Goal: Task Accomplishment & Management: Manage account settings

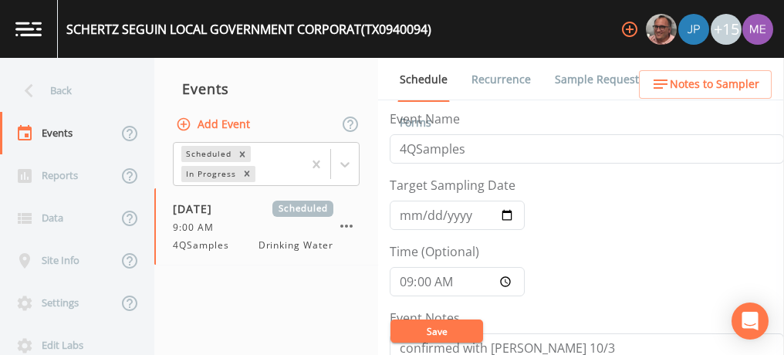
scroll to position [170, 0]
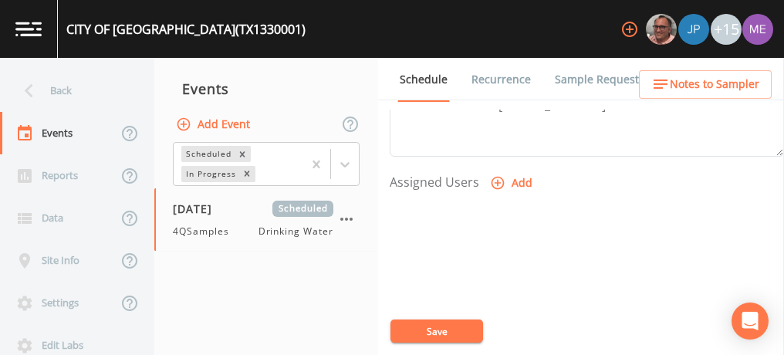
scroll to position [599, 0]
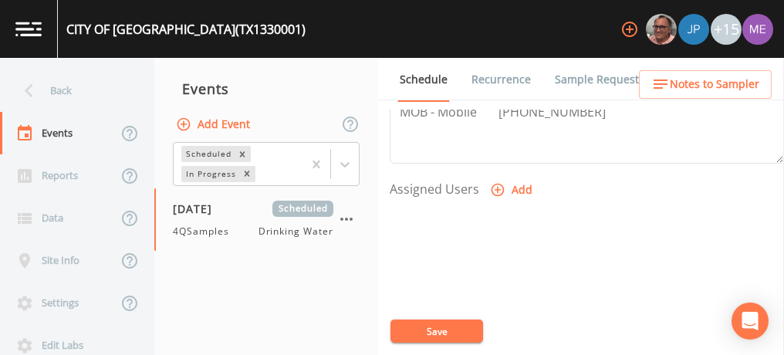
click at [497, 185] on icon "button" at bounding box center [497, 189] width 15 height 15
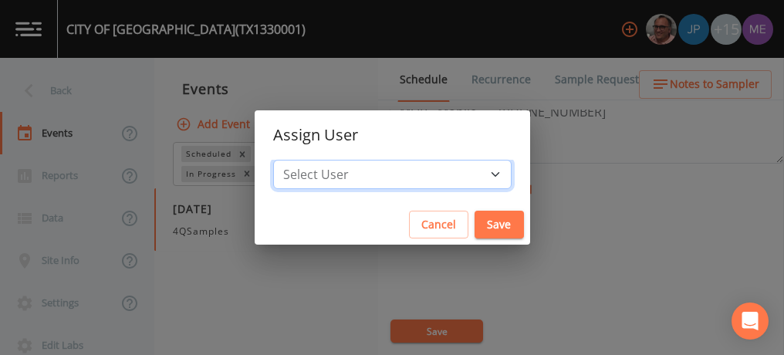
click at [471, 173] on select "Select User Mike Franklin Joshua gere Paul Lauren Saenz David Weber Zachary Eva…" at bounding box center [392, 174] width 238 height 29
select select "82fcd260-406f-4720-af66-0de7f1917f1c"
click at [296, 160] on select "Select User Mike Franklin Joshua gere Paul Lauren Saenz David Weber Zachary Eva…" at bounding box center [392, 174] width 238 height 29
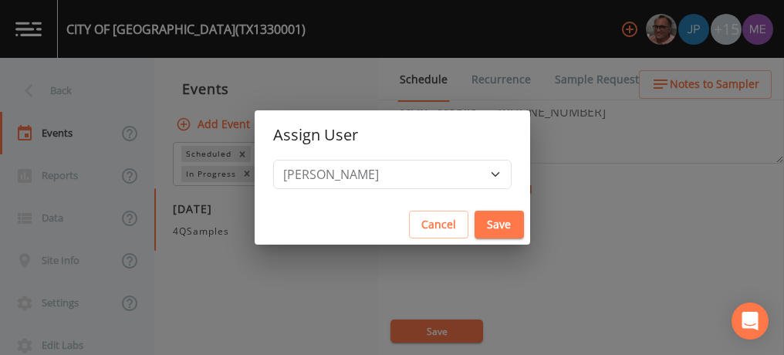
click at [474, 220] on button "Save" at bounding box center [498, 225] width 49 height 29
select select
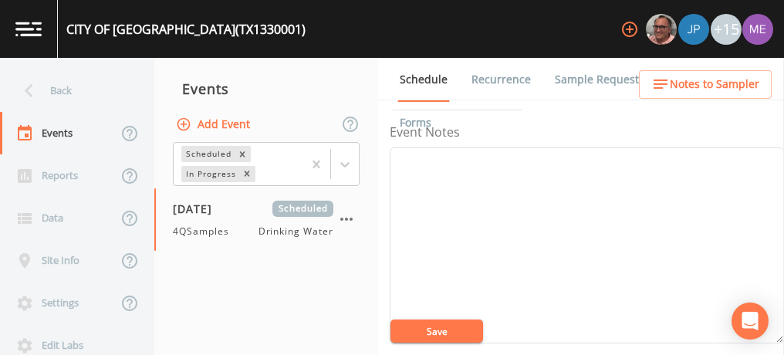
scroll to position [193, 0]
click at [465, 156] on textarea "Event Notes" at bounding box center [587, 238] width 394 height 196
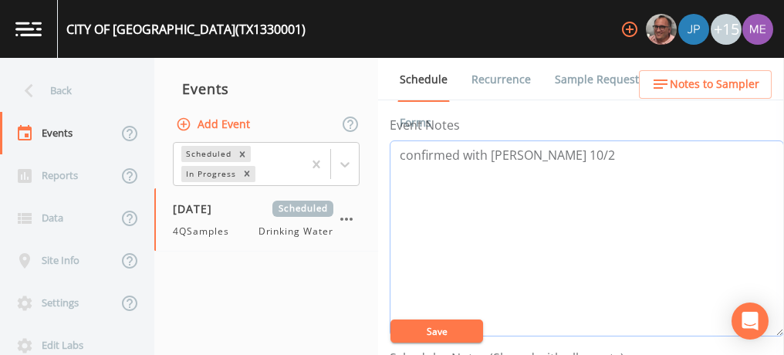
type textarea "confirmed with keith 10/2"
click at [456, 326] on button "Save" at bounding box center [436, 330] width 93 height 23
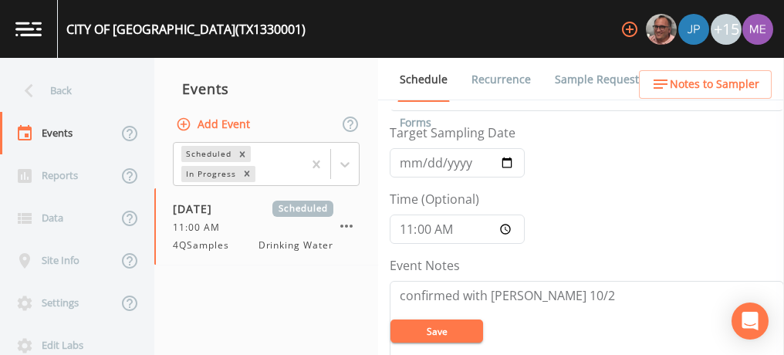
scroll to position [45, 0]
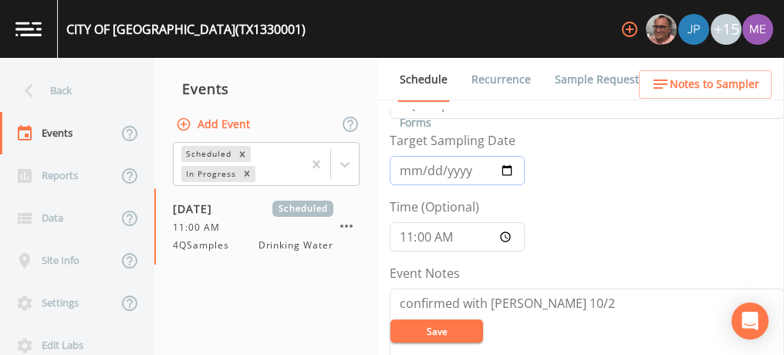
click at [427, 173] on input "2025-10-06" at bounding box center [457, 170] width 135 height 29
type input "2025-10-09"
click at [409, 237] on input "11:00" at bounding box center [457, 236] width 135 height 29
type input "08:00"
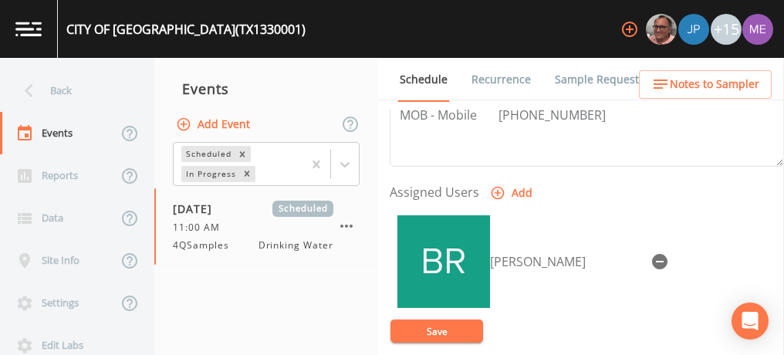
scroll to position [605, 0]
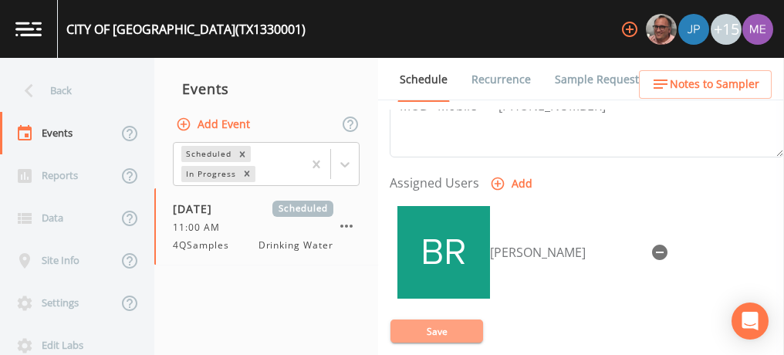
click at [433, 329] on button "Save" at bounding box center [436, 330] width 93 height 23
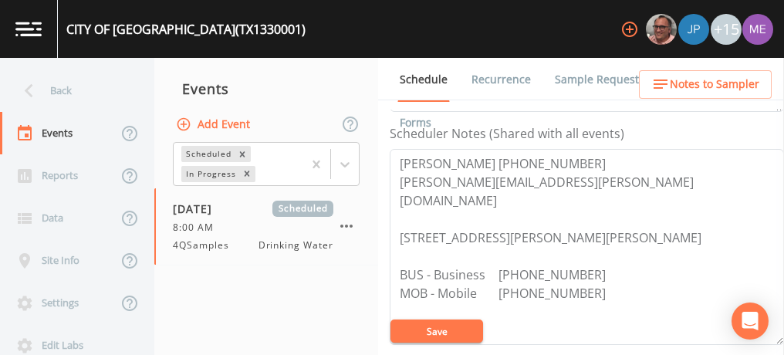
scroll to position [417, 0]
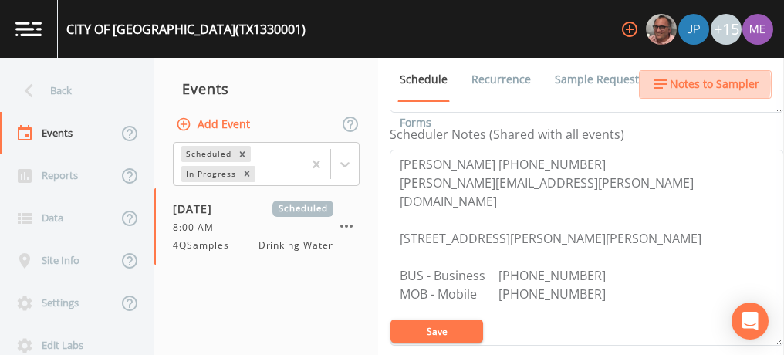
click at [697, 83] on span "Notes to Sampler" at bounding box center [714, 84] width 89 height 19
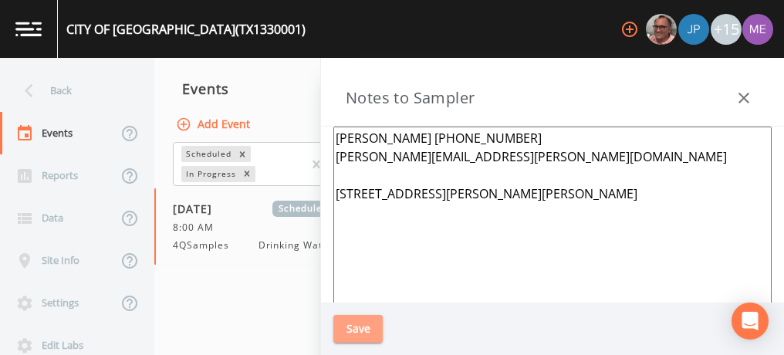
click at [353, 329] on button "Save" at bounding box center [357, 329] width 49 height 29
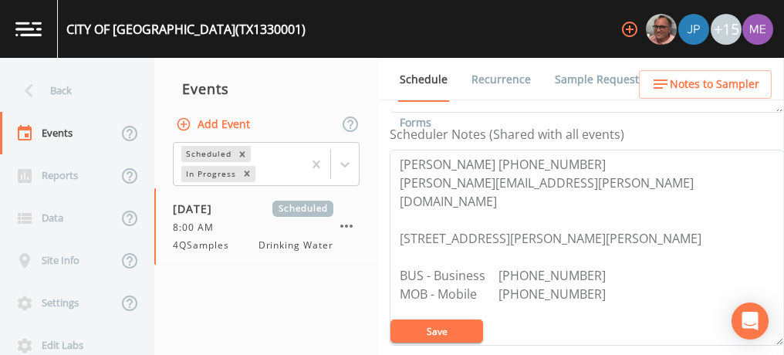
click at [591, 79] on link "Sample Requests" at bounding box center [599, 79] width 94 height 43
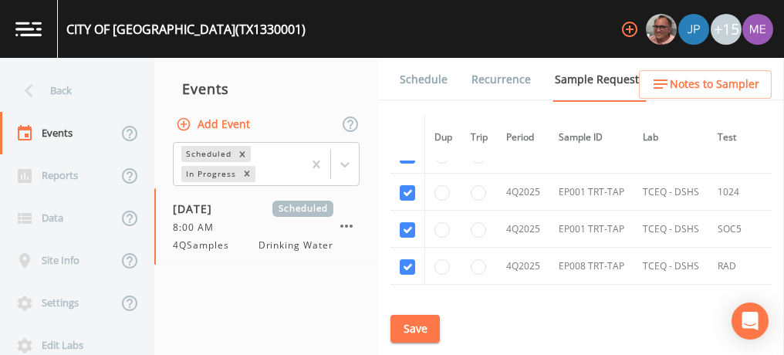
scroll to position [13107, 0]
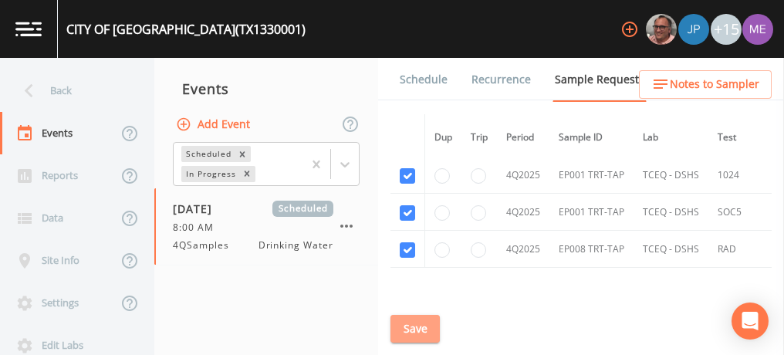
click at [434, 329] on button "Save" at bounding box center [414, 329] width 49 height 29
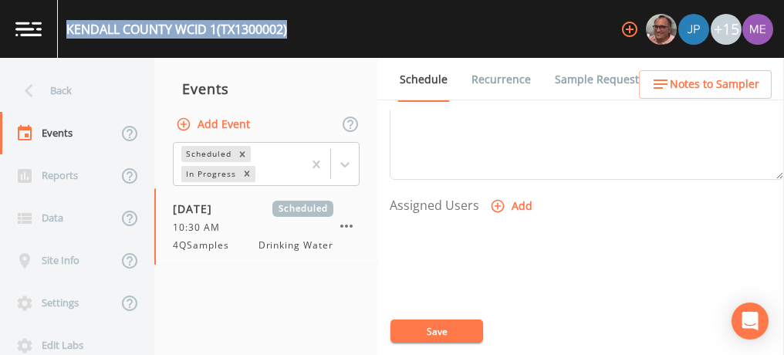
scroll to position [586, 0]
click at [497, 198] on icon "button" at bounding box center [497, 202] width 15 height 15
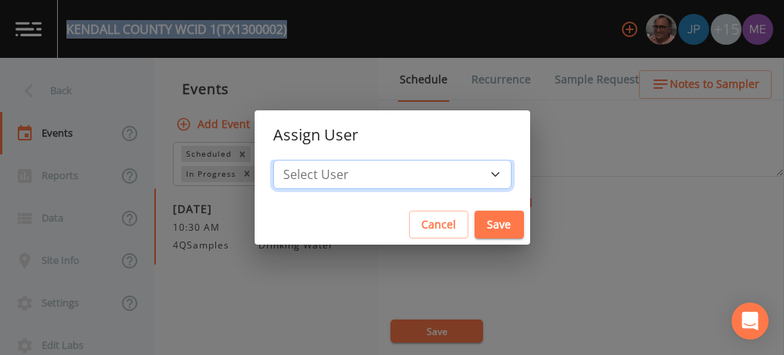
click at [471, 171] on select "Select User [PERSON_NAME] [PERSON_NAME] [PERSON_NAME] [PERSON_NAME] [PERSON_NAM…" at bounding box center [392, 174] width 238 height 29
select select "6518b6a0-c5fa-4d0f-8e3d-fc6e8623860b"
click at [296, 160] on select "Select User [PERSON_NAME] [PERSON_NAME] [PERSON_NAME] [PERSON_NAME] [PERSON_NAM…" at bounding box center [392, 174] width 238 height 29
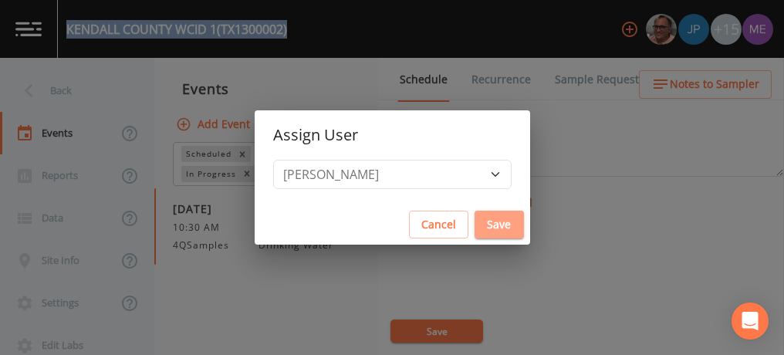
click at [474, 228] on button "Save" at bounding box center [498, 225] width 49 height 29
select select
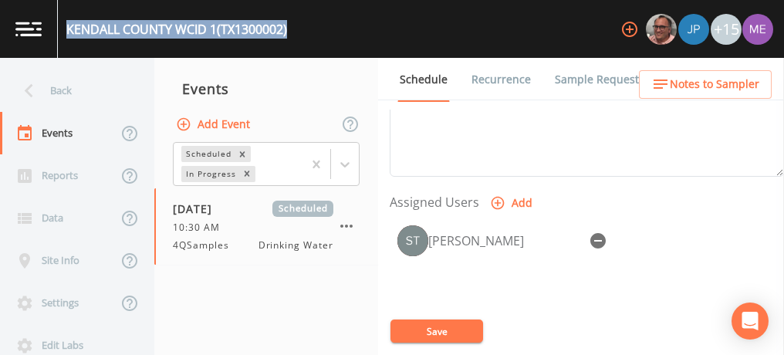
click at [581, 81] on link "Sample Requests" at bounding box center [599, 79] width 94 height 43
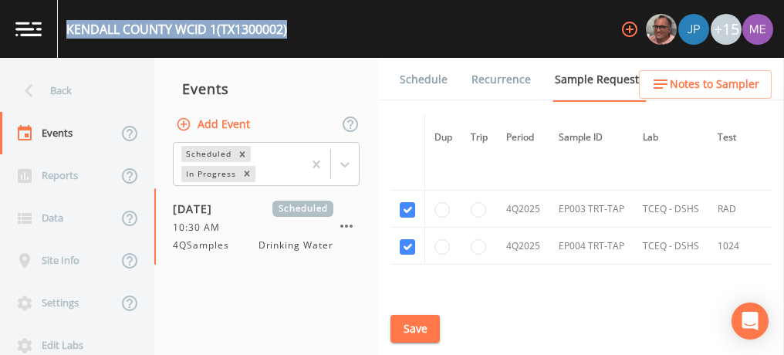
scroll to position [8722, 0]
click at [419, 330] on button "Save" at bounding box center [414, 329] width 49 height 29
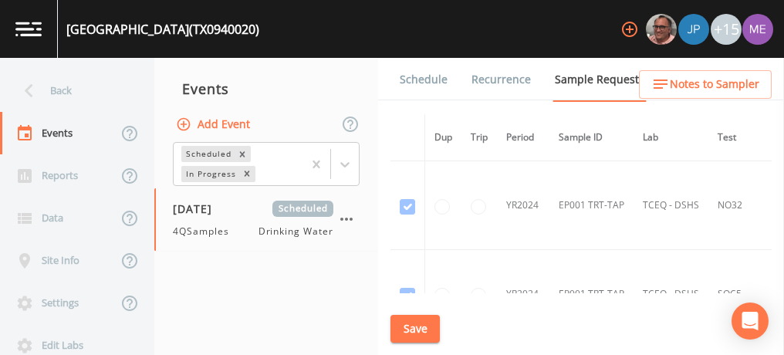
scroll to position [5131, 0]
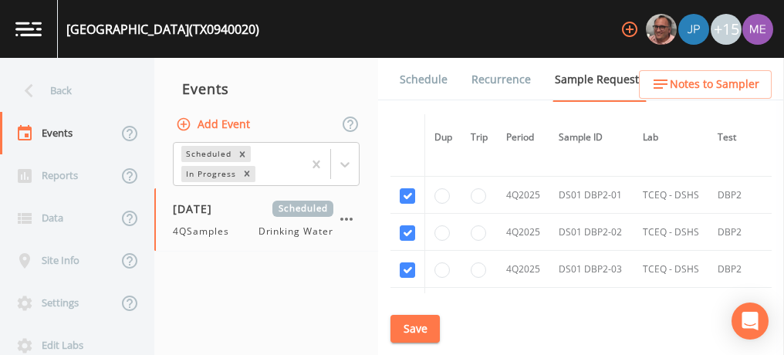
click at [423, 82] on link "Schedule" at bounding box center [423, 79] width 52 height 43
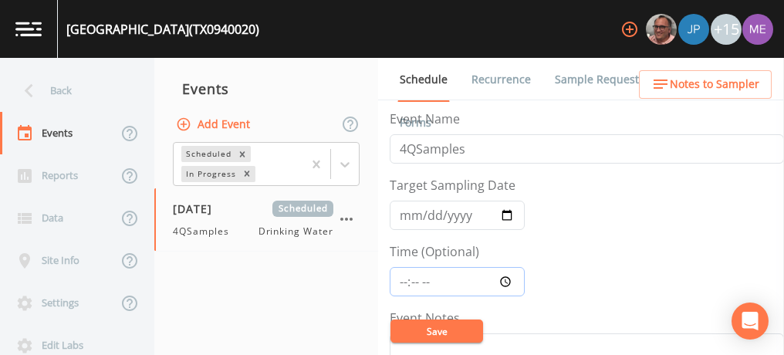
click at [404, 280] on input "Time (Optional)" at bounding box center [457, 281] width 135 height 29
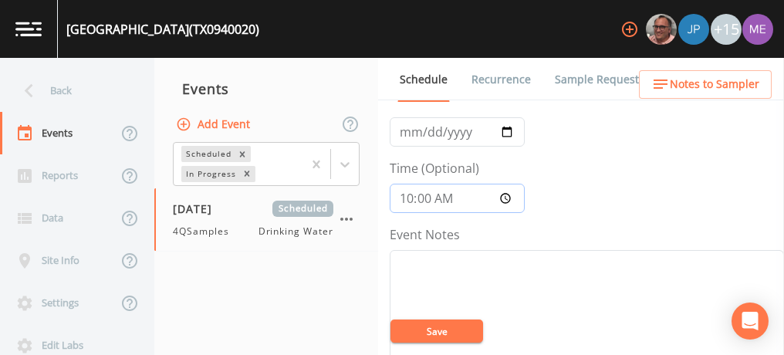
scroll to position [77, 0]
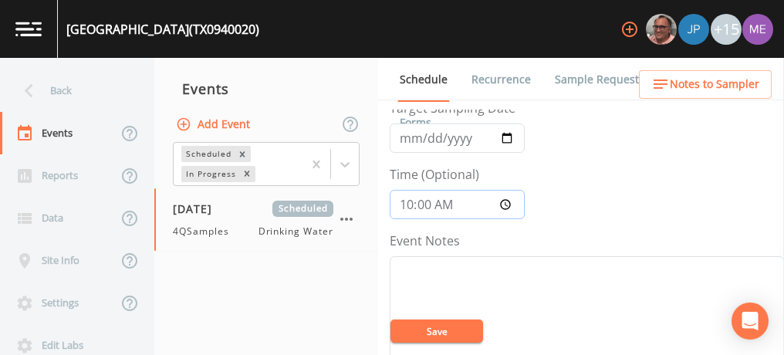
click at [408, 207] on input "10:00" at bounding box center [457, 204] width 135 height 29
type input "12:00"
click at [428, 333] on button "Save" at bounding box center [436, 330] width 93 height 23
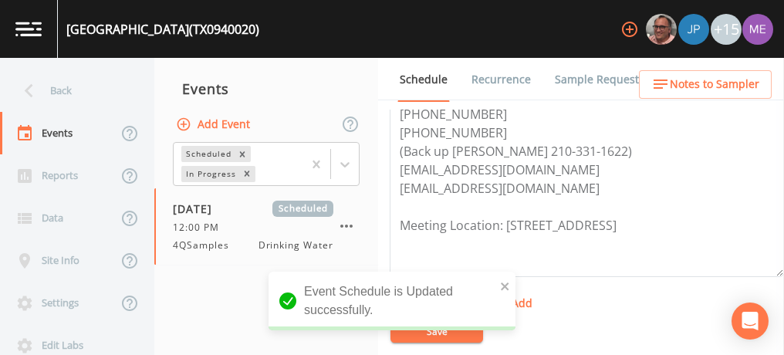
scroll to position [485, 0]
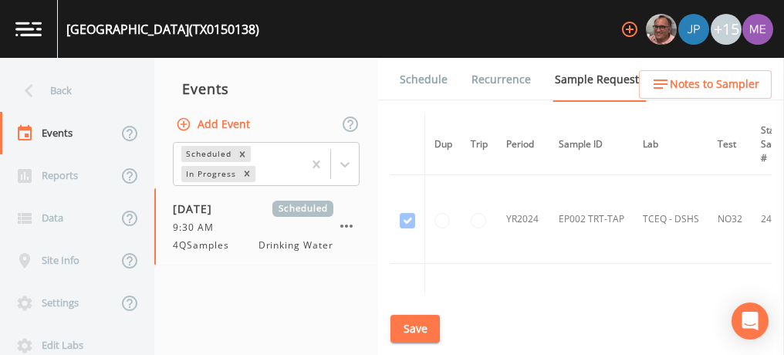
scroll to position [2315, 0]
drag, startPoint x: 0, startPoint y: 0, endPoint x: 441, endPoint y: 79, distance: 448.4
click at [441, 79] on link "Schedule" at bounding box center [423, 79] width 52 height 43
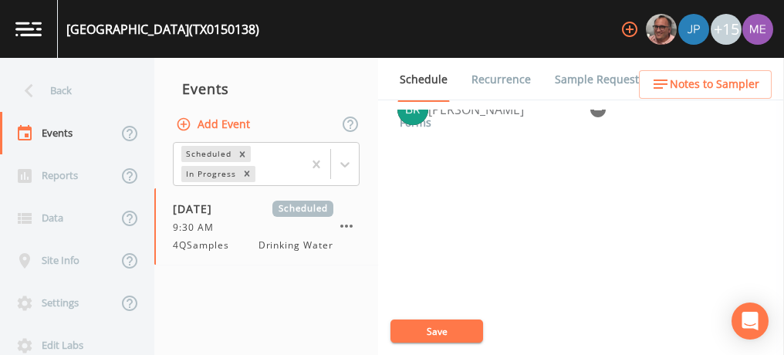
scroll to position [729, 0]
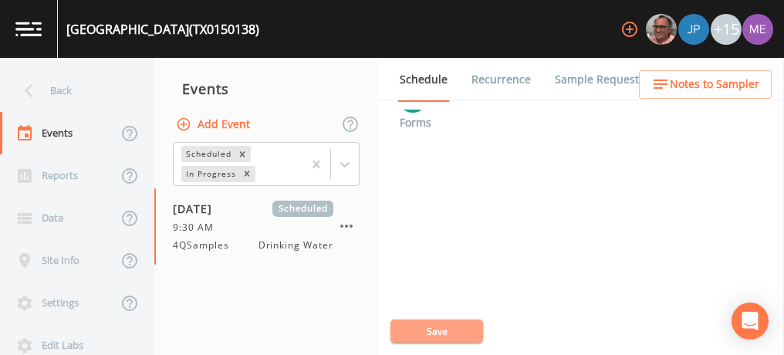
click at [451, 326] on button "Save" at bounding box center [436, 330] width 93 height 23
click at [583, 73] on link "Sample Requests" at bounding box center [599, 79] width 94 height 43
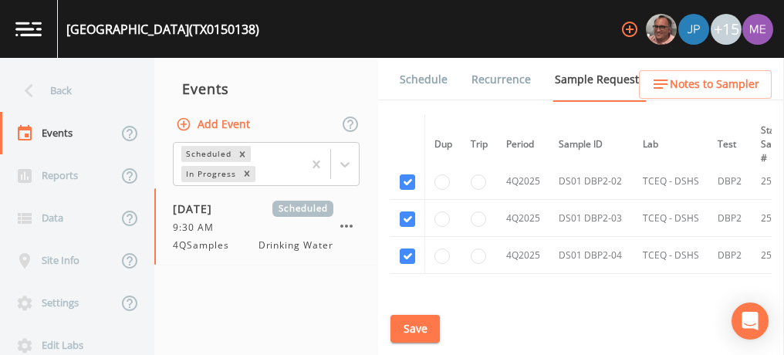
scroll to position [3068, 0]
click at [415, 322] on button "Save" at bounding box center [414, 329] width 49 height 29
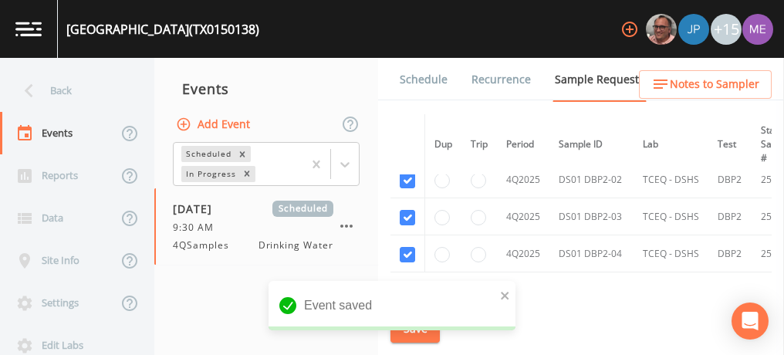
click at [433, 77] on link "Schedule" at bounding box center [423, 79] width 52 height 43
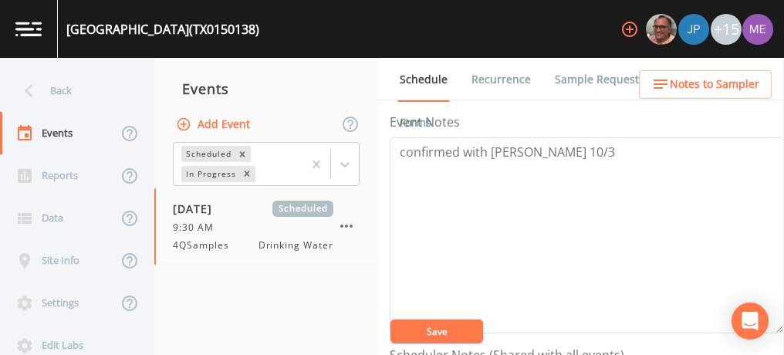
scroll to position [196, 0]
click at [452, 327] on button "Save" at bounding box center [436, 330] width 93 height 23
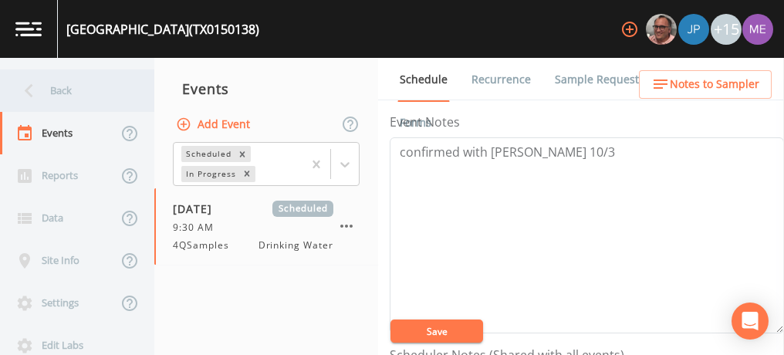
click at [71, 93] on div "Back" at bounding box center [69, 90] width 139 height 42
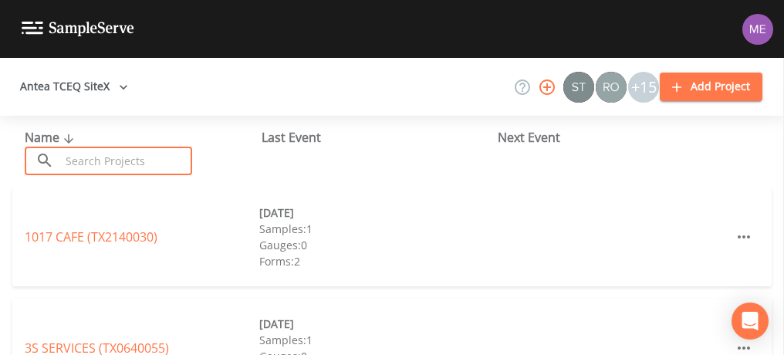
click at [103, 157] on input "text" at bounding box center [126, 161] width 132 height 29
type input "1340"
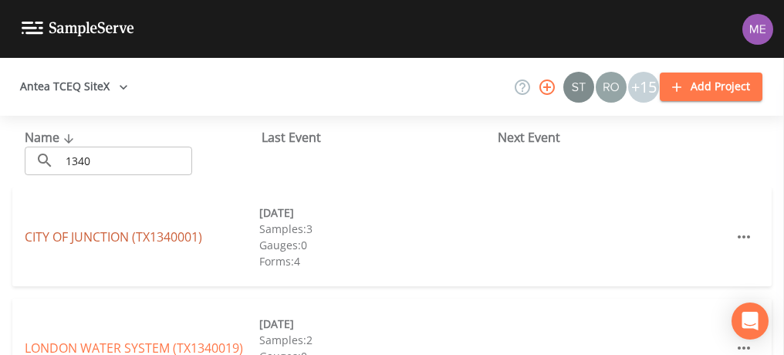
click at [93, 238] on link "CITY OF JUNCTION (TX1340001)" at bounding box center [113, 236] width 177 height 17
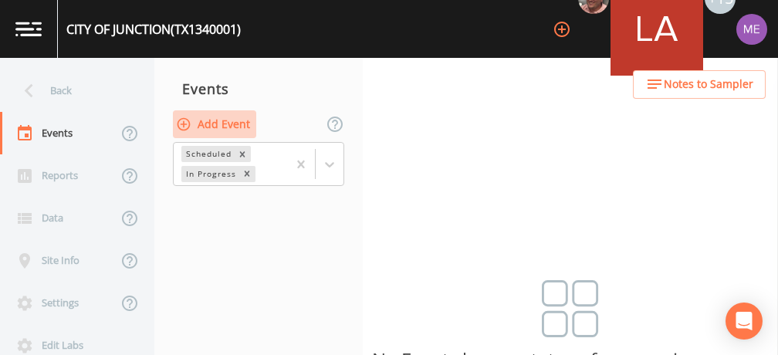
click at [234, 127] on button "Add Event" at bounding box center [214, 124] width 83 height 29
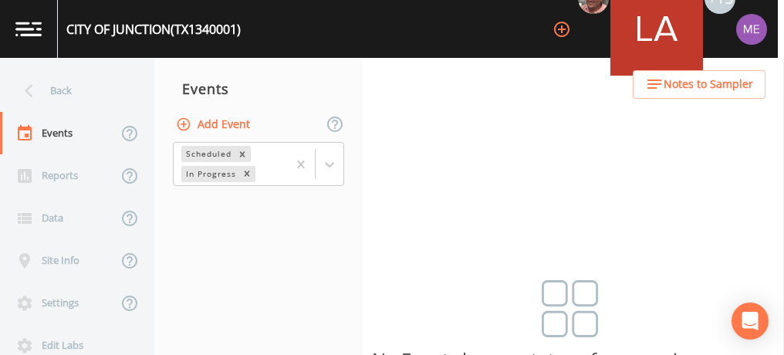
type input "4QSamples"
type input "2025-10-07"
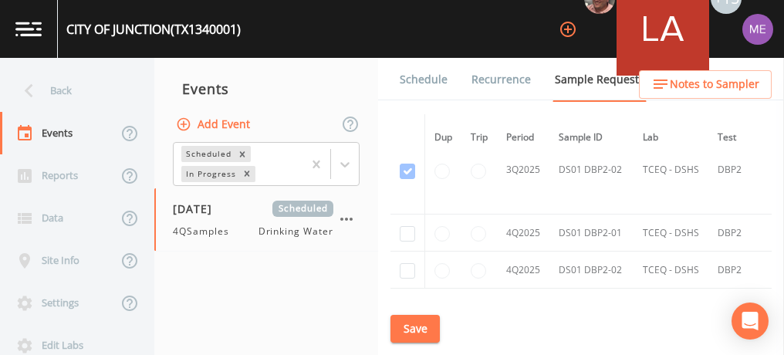
scroll to position [2787, 0]
click at [410, 225] on input "checkbox" at bounding box center [407, 232] width 15 height 15
checkbox input "true"
click at [409, 262] on input "checkbox" at bounding box center [407, 269] width 15 height 15
checkbox input "true"
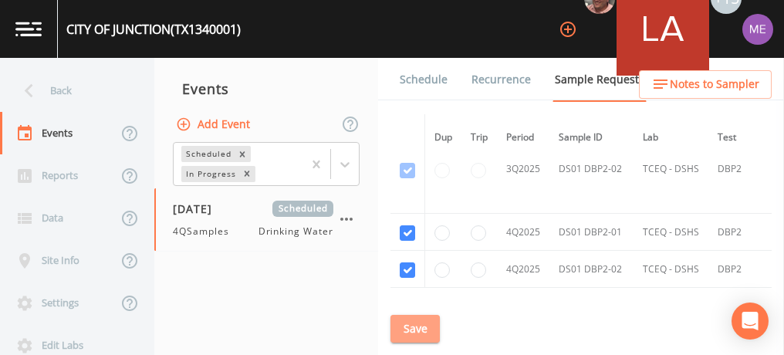
click at [423, 324] on button "Save" at bounding box center [414, 329] width 49 height 29
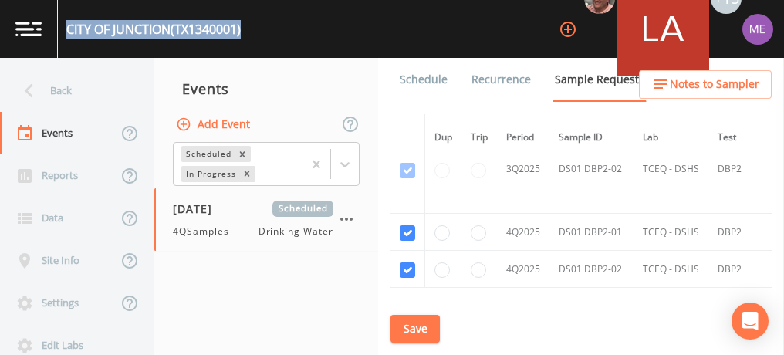
drag, startPoint x: 69, startPoint y: 27, endPoint x: 252, endPoint y: 31, distance: 182.9
click at [252, 31] on div "CITY OF JUNCTION (TX1340001) +15" at bounding box center [392, 29] width 784 height 58
copy div "CITY OF JUNCTION (TX1340001)"
click at [417, 77] on link "Schedule" at bounding box center [423, 79] width 52 height 43
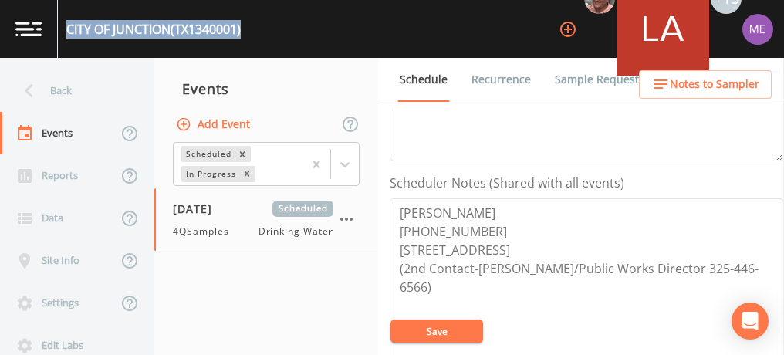
scroll to position [386, 0]
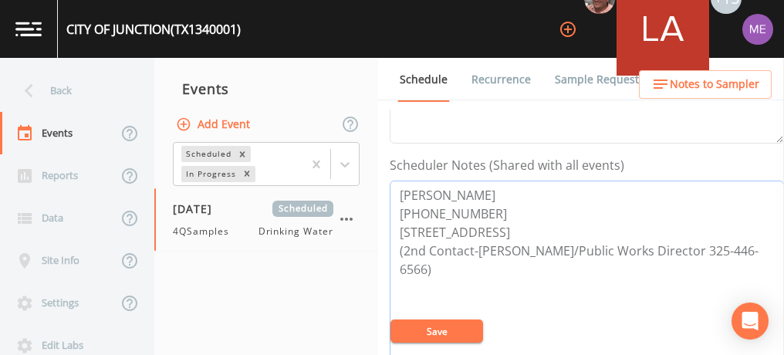
drag, startPoint x: 399, startPoint y: 192, endPoint x: 476, endPoint y: 205, distance: 78.3
click at [476, 205] on textarea "ROBERT SUTTON 325-257-6341 415 OAK ST, JUNCTION 76849 (2nd Contact-Gary Bundick…" at bounding box center [587, 279] width 394 height 196
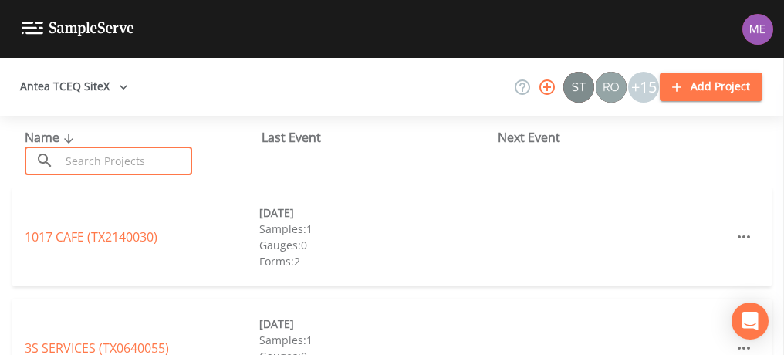
click at [110, 156] on input "text" at bounding box center [126, 161] width 132 height 29
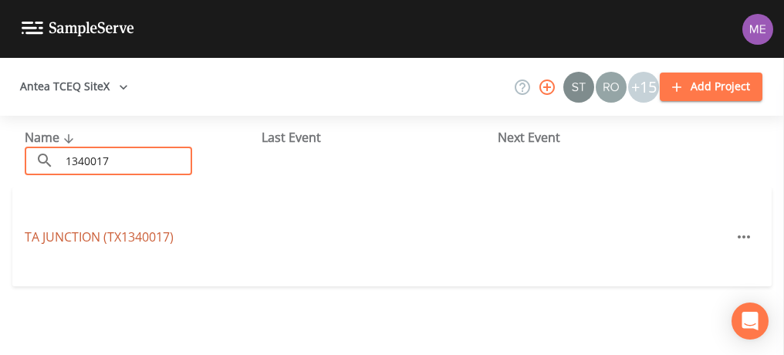
type input "1340017"
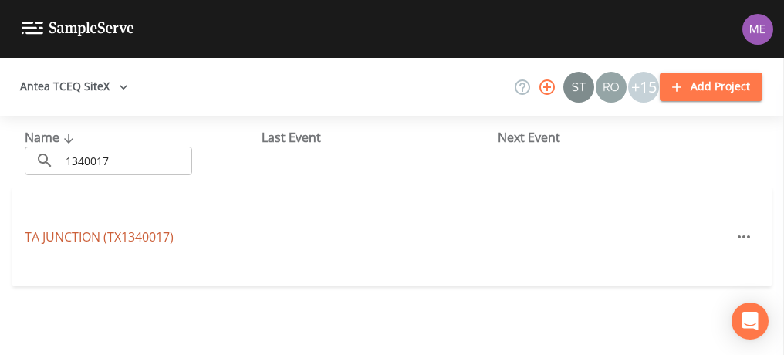
click at [103, 236] on link "TA JUNCTION (TX1340017)" at bounding box center [99, 236] width 149 height 17
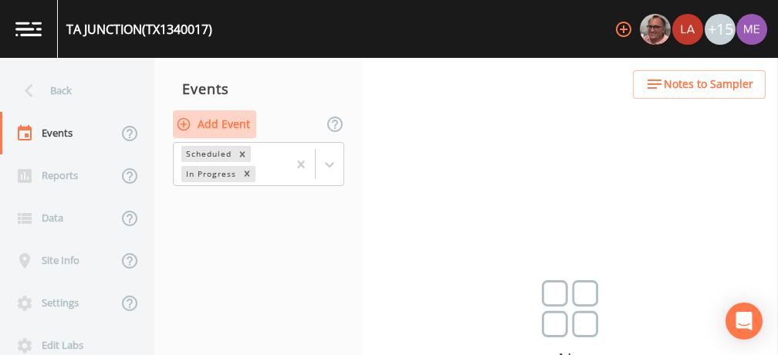
click at [227, 120] on button "Add Event" at bounding box center [214, 124] width 83 height 29
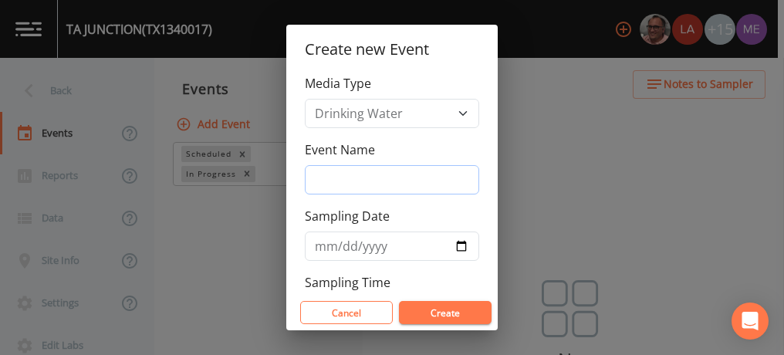
click at [329, 174] on input "Event Name" at bounding box center [392, 179] width 174 height 29
type input "4QSamples"
type input "[DATE]"
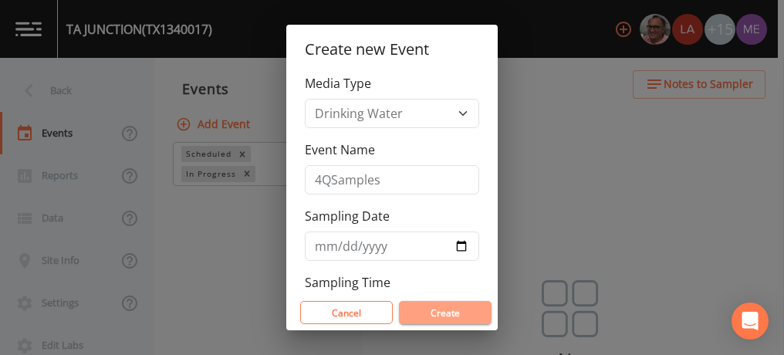
click at [430, 312] on button "Create" at bounding box center [445, 312] width 93 height 23
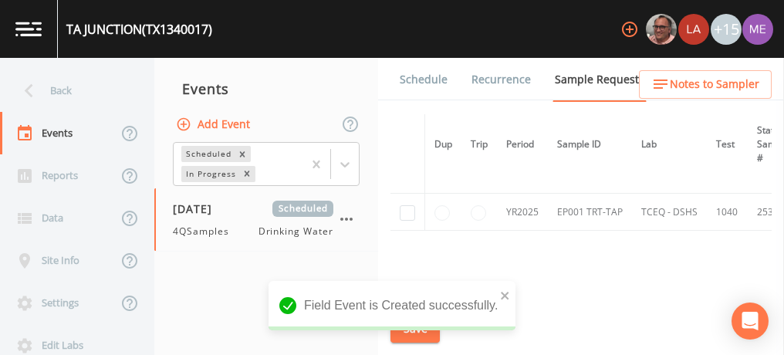
scroll to position [159, 0]
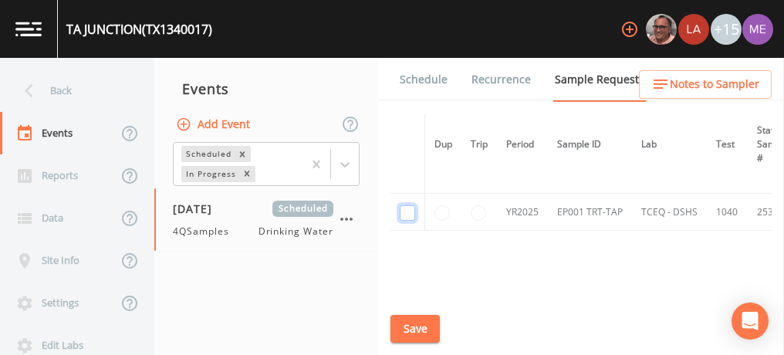
click at [410, 211] on input "checkbox" at bounding box center [407, 212] width 15 height 15
checkbox input "true"
click at [421, 326] on button "Save" at bounding box center [414, 329] width 49 height 29
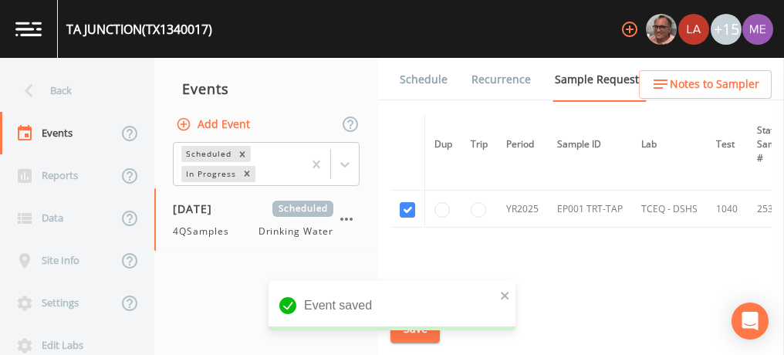
scroll to position [194, 0]
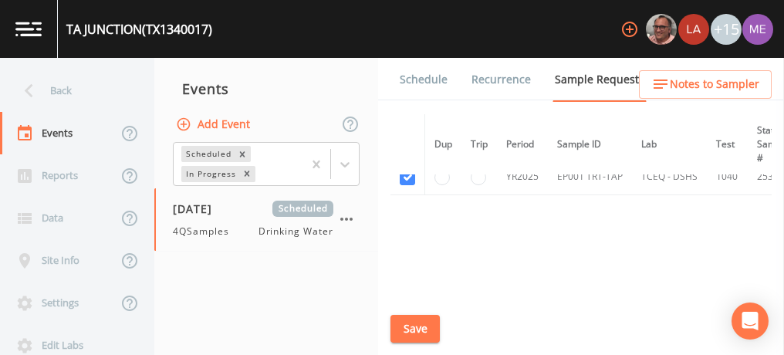
click at [431, 80] on link "Schedule" at bounding box center [423, 79] width 52 height 43
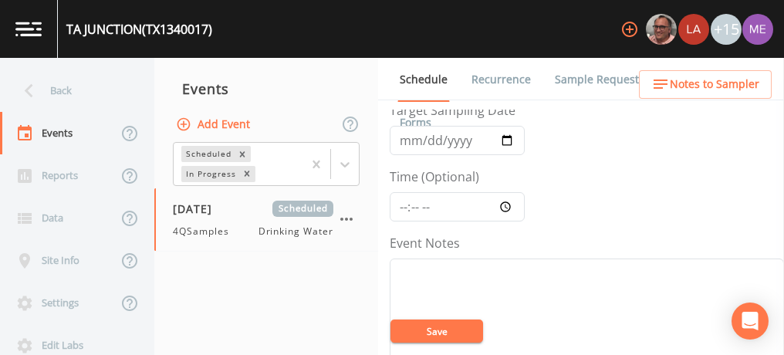
scroll to position [23, 0]
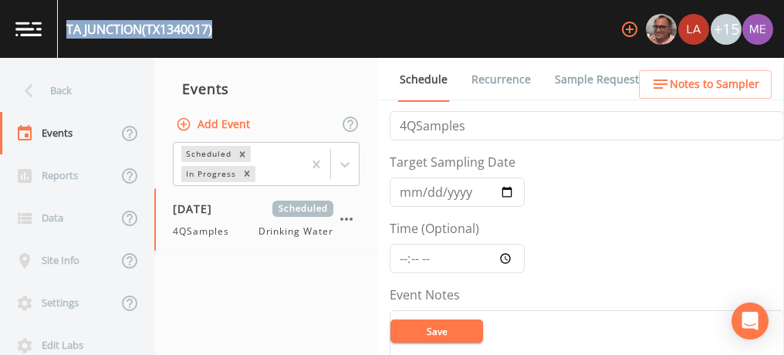
drag, startPoint x: 66, startPoint y: 26, endPoint x: 216, endPoint y: 26, distance: 150.5
click at [216, 26] on div "TA JUNCTION (TX1340017) +15" at bounding box center [392, 29] width 784 height 58
copy div "TA JUNCTION (TX1340017)"
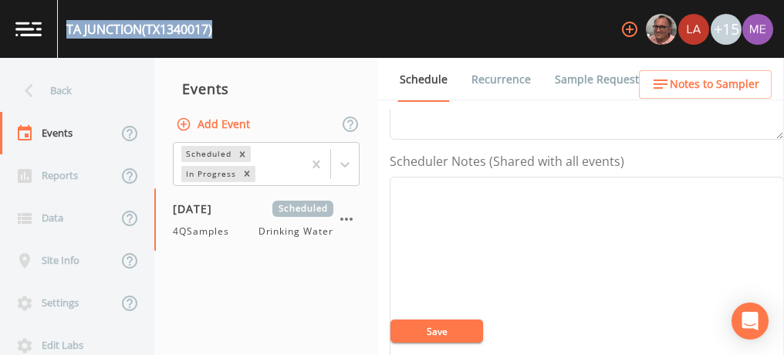
scroll to position [397, 0]
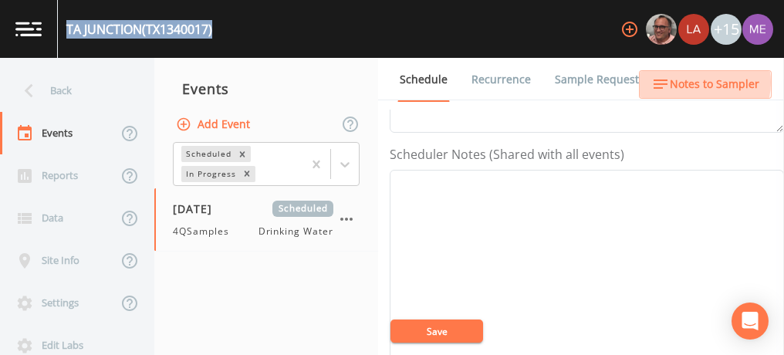
click at [696, 83] on span "Notes to Sampler" at bounding box center [714, 84] width 89 height 19
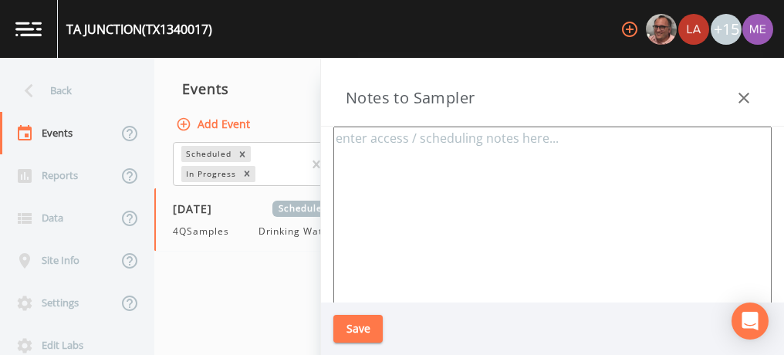
click at [507, 160] on textarea at bounding box center [552, 314] width 438 height 375
paste textarea "139 OLD SEGOVIA RD, SEGOVIA"
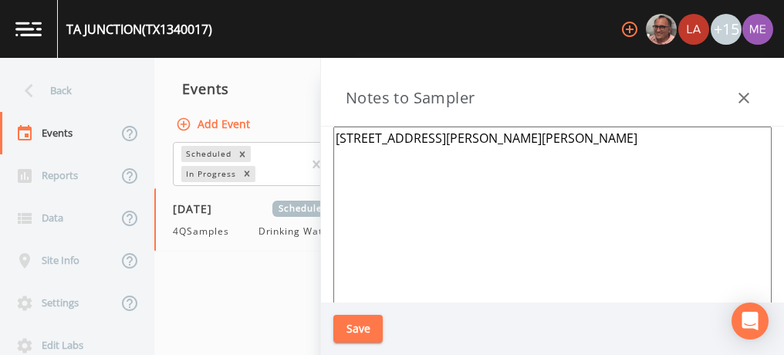
type textarea "139 OLD SEGOVIA RD, SEGOVIA"
click at [362, 325] on button "Save" at bounding box center [357, 329] width 49 height 29
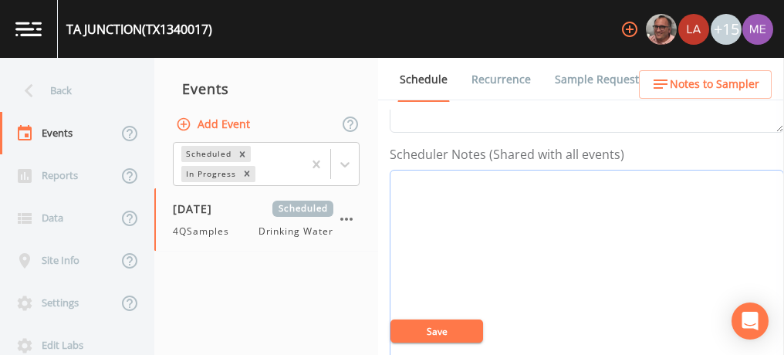
click at [415, 185] on textarea "Event Notes" at bounding box center [587, 268] width 394 height 196
paste textarea "Yesica Leyva 325-338-0993"
type textarea "Yesica Leyva 325-338-0993"
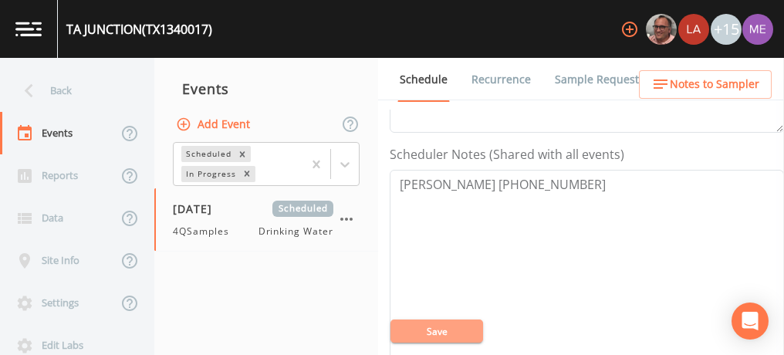
click at [454, 328] on button "Save" at bounding box center [436, 330] width 93 height 23
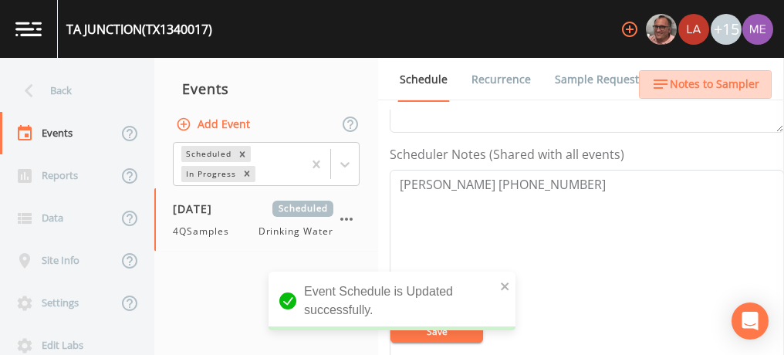
click at [710, 83] on span "Notes to Sampler" at bounding box center [714, 84] width 89 height 19
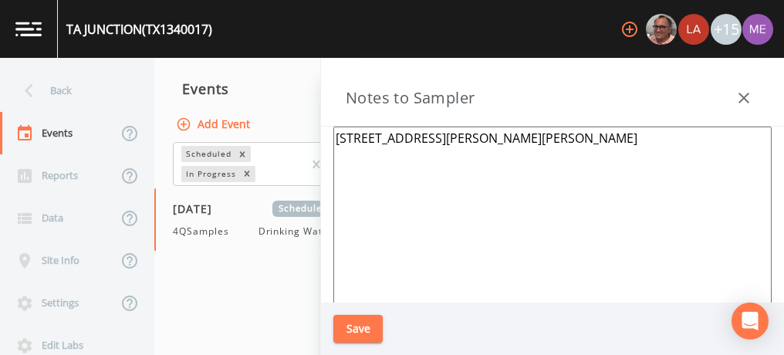
click at [339, 133] on textarea "139 OLD SEGOVIA RD, SEGOVIA" at bounding box center [552, 314] width 438 height 375
paste textarea "Yesica Leyva 325-338-0993"
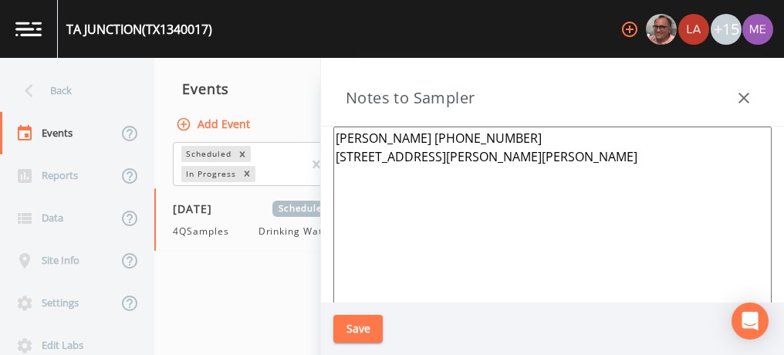
type textarea "Yesica Leyva 325-338-0993 139 OLD SEGOVIA RD, SEGOVIA"
click at [363, 324] on button "Save" at bounding box center [357, 329] width 49 height 29
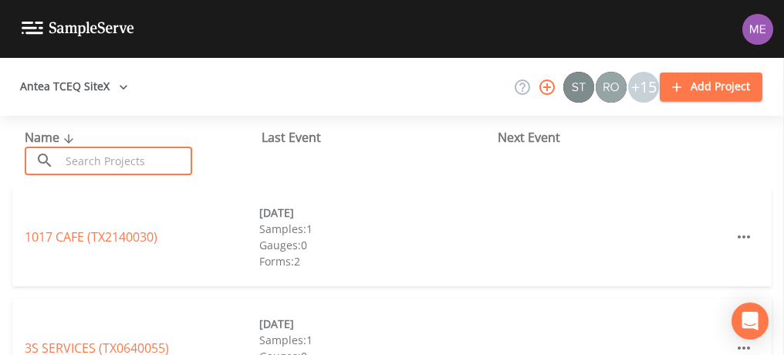
click at [145, 161] on input "text" at bounding box center [126, 161] width 132 height 29
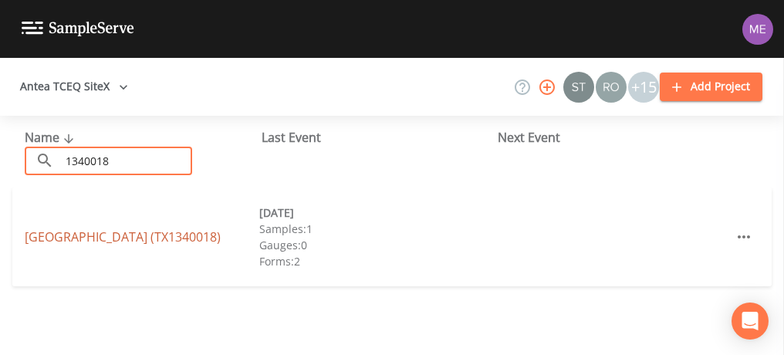
type input "1340018"
click at [141, 228] on link "TPWD SOUTH LLANO RIVER STATE PARK (TX1340018)" at bounding box center [123, 236] width 196 height 17
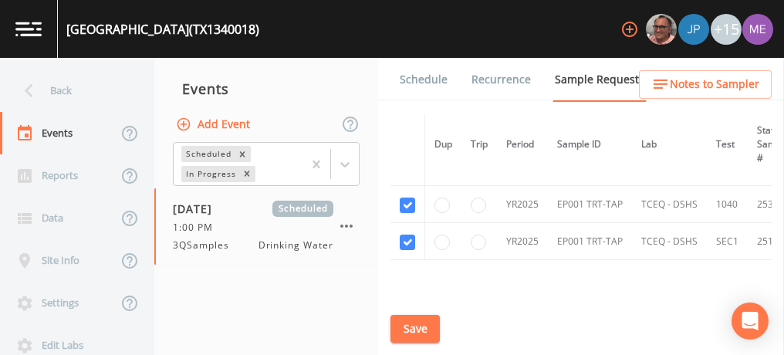
scroll to position [164, 0]
click at [420, 76] on link "Schedule" at bounding box center [423, 79] width 52 height 43
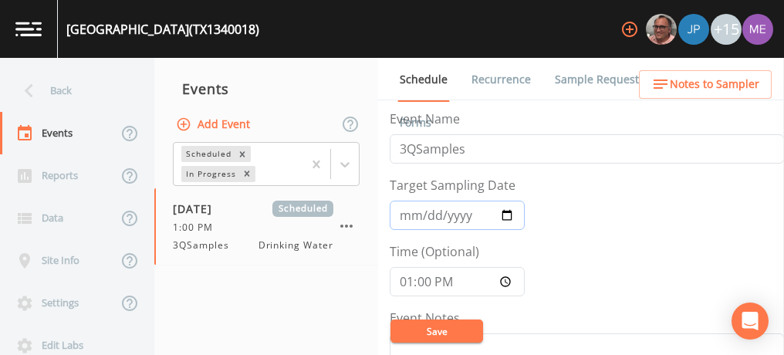
click at [408, 211] on input "2025-08-05" at bounding box center [457, 215] width 135 height 29
type input "2025-10-05"
type input "[DATE]"
click at [408, 281] on input "13:00:00" at bounding box center [457, 281] width 135 height 29
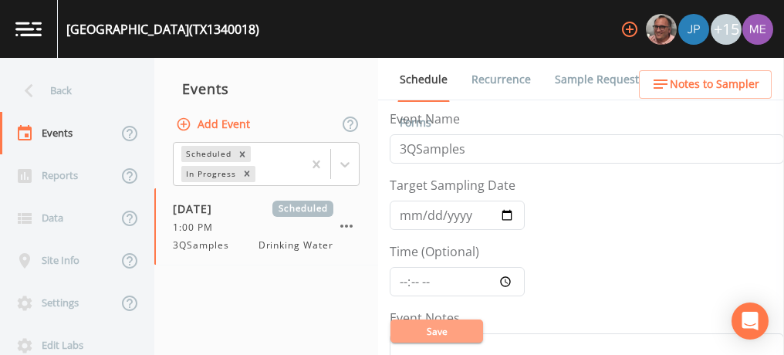
click at [433, 330] on button "Save" at bounding box center [436, 330] width 93 height 23
click at [418, 281] on input "Time (Optional)" at bounding box center [457, 281] width 135 height 29
click at [429, 281] on input "Time (Optional)" at bounding box center [457, 281] width 135 height 29
click at [441, 329] on button "Save" at bounding box center [436, 330] width 93 height 23
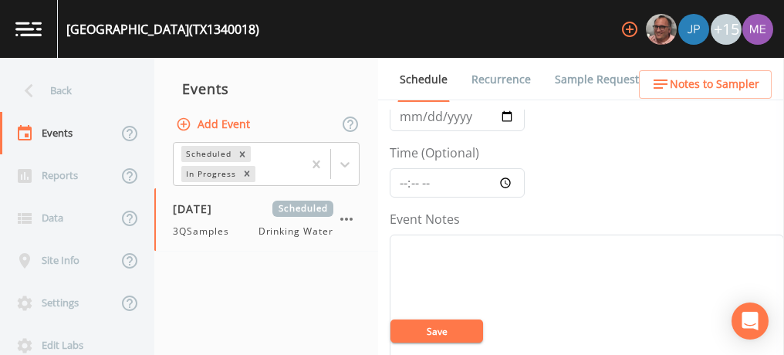
scroll to position [89, 0]
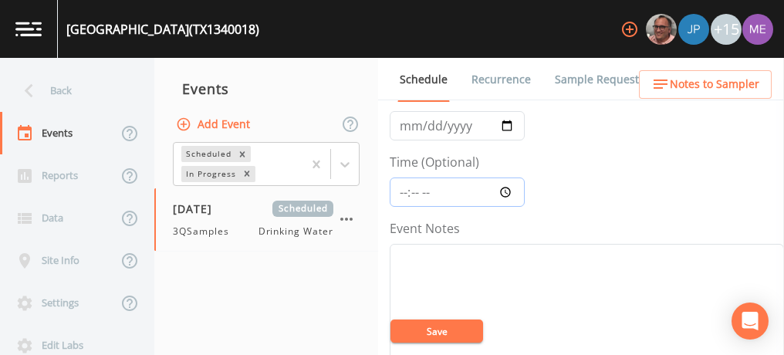
click at [404, 192] on input "Time (Optional)" at bounding box center [457, 191] width 135 height 29
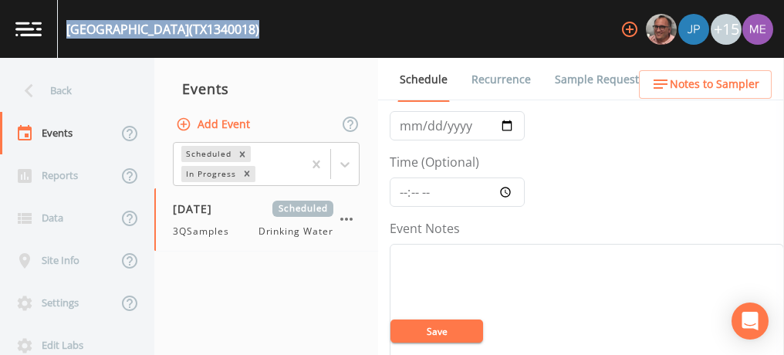
drag, startPoint x: 68, startPoint y: 26, endPoint x: 380, endPoint y: 33, distance: 311.8
click at [380, 33] on div "TPWD SOUTH LLANO RIVER STATE PARK (TX1340018) +15" at bounding box center [392, 29] width 784 height 58
copy div "TPWD SOUTH LLANO RIVER STATE PARK (TX1340018)"
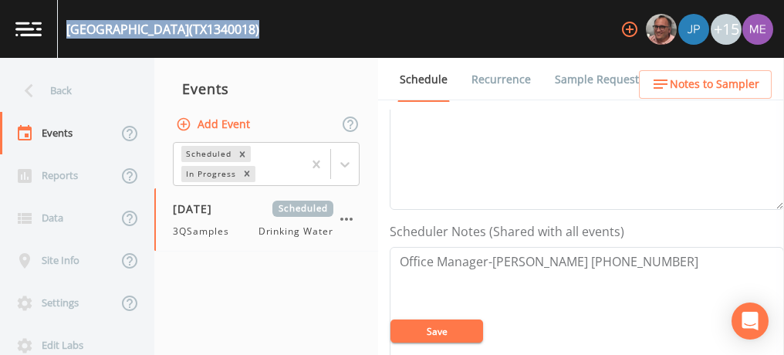
scroll to position [360, 0]
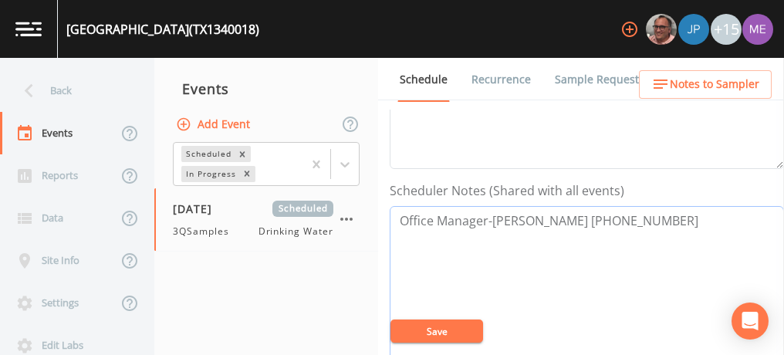
drag, startPoint x: 400, startPoint y: 216, endPoint x: 621, endPoint y: 201, distance: 222.0
click at [621, 201] on div "Scheduler Notes (Shared with all events) Office Manager-Regina 325-446-3994" at bounding box center [587, 291] width 394 height 221
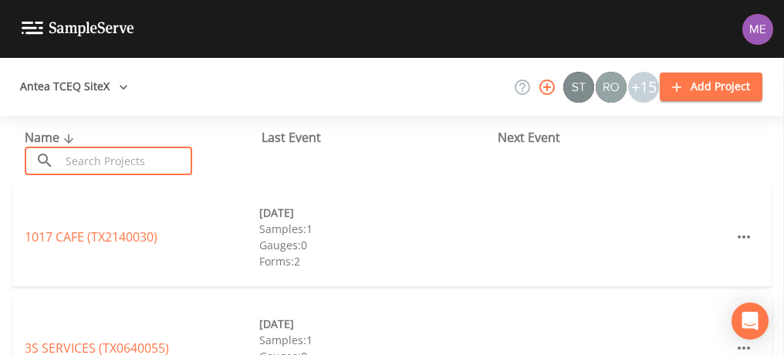
click at [160, 155] on input "text" at bounding box center [126, 161] width 132 height 29
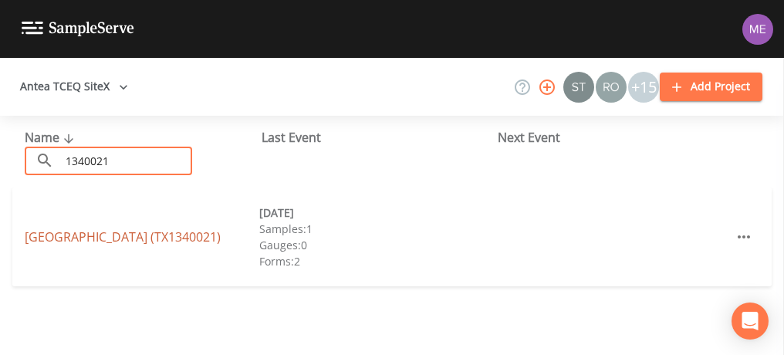
type input "1340021"
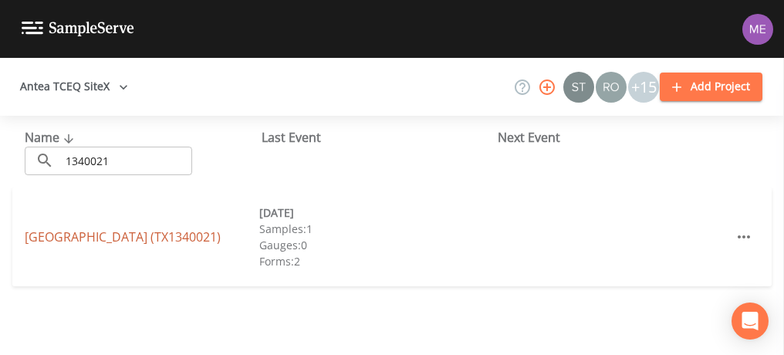
click at [155, 237] on link "[GEOGRAPHIC_DATA] (TX1340021)" at bounding box center [123, 236] width 196 height 17
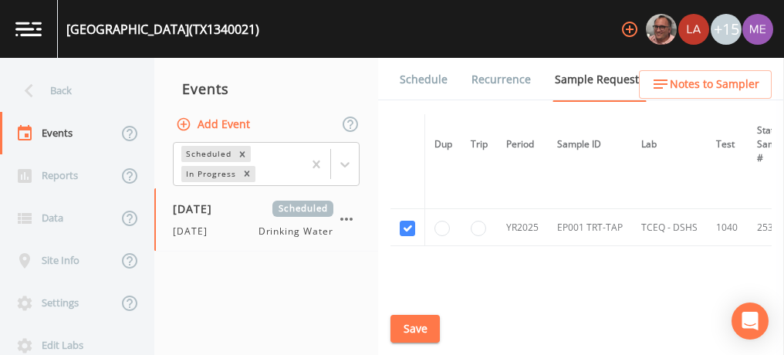
scroll to position [151, 0]
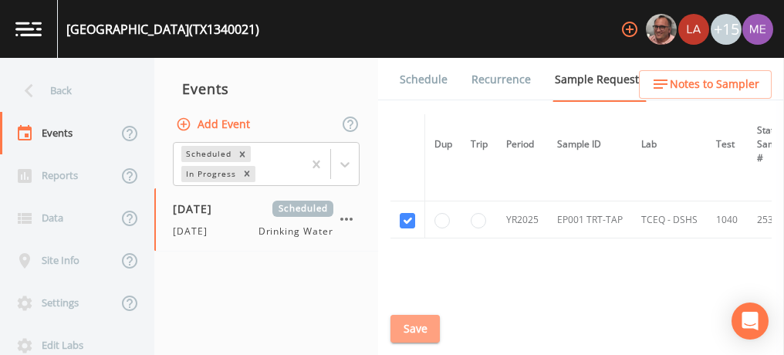
click at [421, 328] on button "Save" at bounding box center [414, 329] width 49 height 29
click at [425, 77] on link "Schedule" at bounding box center [423, 79] width 52 height 43
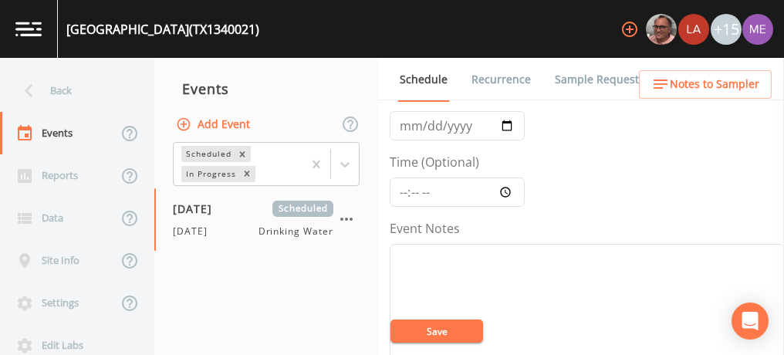
scroll to position [42, 0]
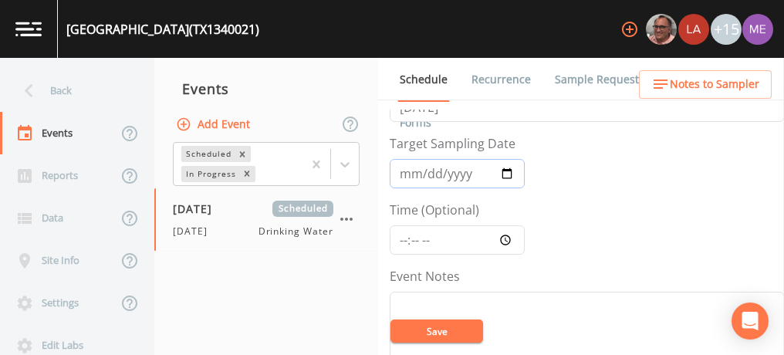
click at [410, 172] on input "[DATE]" at bounding box center [457, 173] width 135 height 29
type input "[DATE]"
click at [427, 332] on button "Save" at bounding box center [436, 330] width 93 height 23
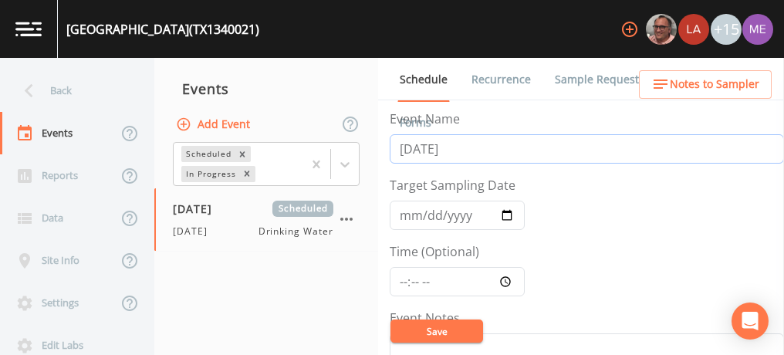
click at [474, 144] on input "[DATE]" at bounding box center [587, 148] width 394 height 29
click at [460, 145] on input "2/12/202" at bounding box center [587, 148] width 394 height 29
click at [408, 148] on input "2/12" at bounding box center [587, 148] width 394 height 29
type input "2"
type input "4QSamples"
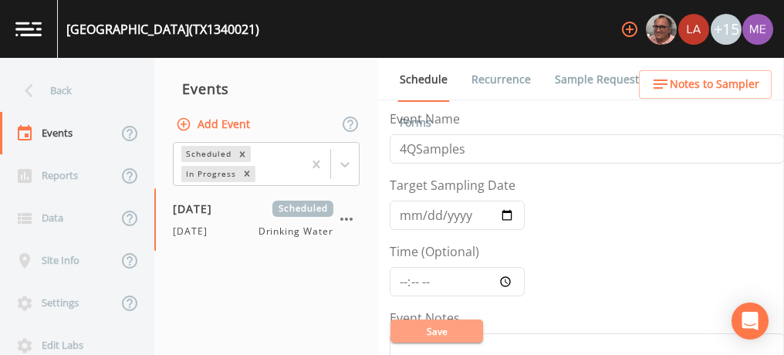
click at [424, 327] on button "Save" at bounding box center [436, 330] width 93 height 23
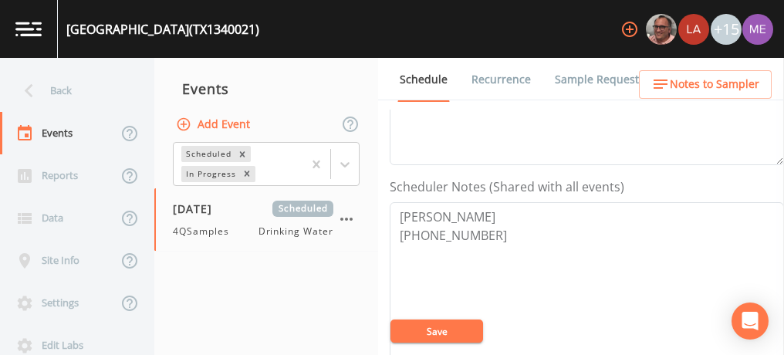
scroll to position [365, 0]
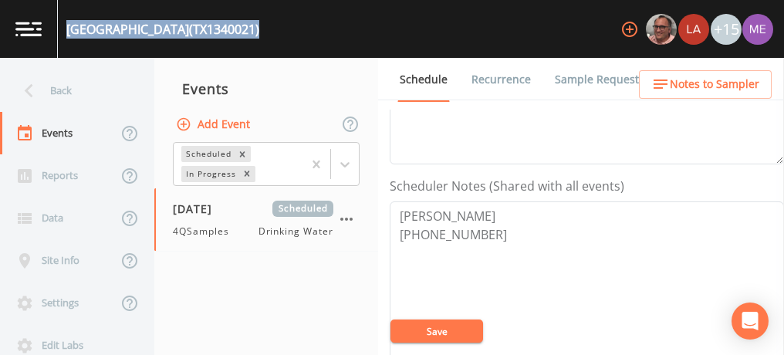
drag, startPoint x: 68, startPoint y: 26, endPoint x: 275, endPoint y: 32, distance: 206.8
click at [259, 32] on div "PECAN VALLEY RV PARK (TX1340021)" at bounding box center [162, 29] width 193 height 19
copy div "PECAN VALLEY RV PARK (TX1340021)"
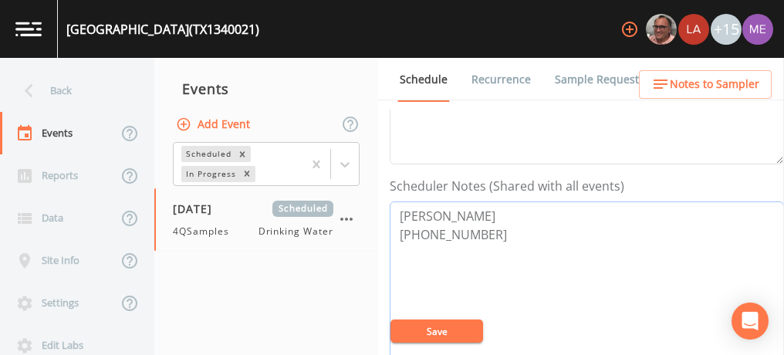
drag, startPoint x: 400, startPoint y: 211, endPoint x: 480, endPoint y: 231, distance: 82.7
click at [480, 231] on textarea "ROBERT HEIDEMAN 325-215-3700" at bounding box center [587, 299] width 394 height 196
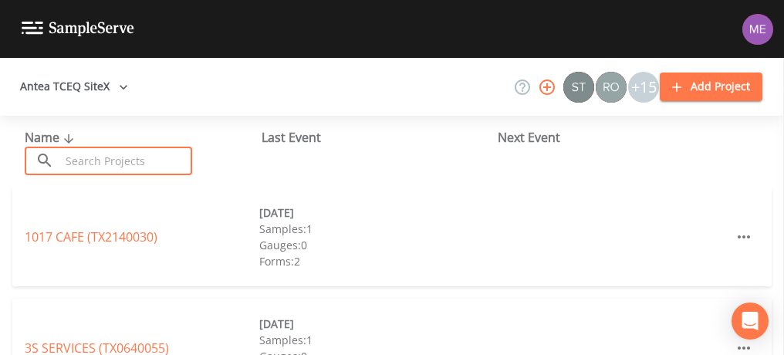
click at [132, 169] on input "text" at bounding box center [126, 161] width 132 height 29
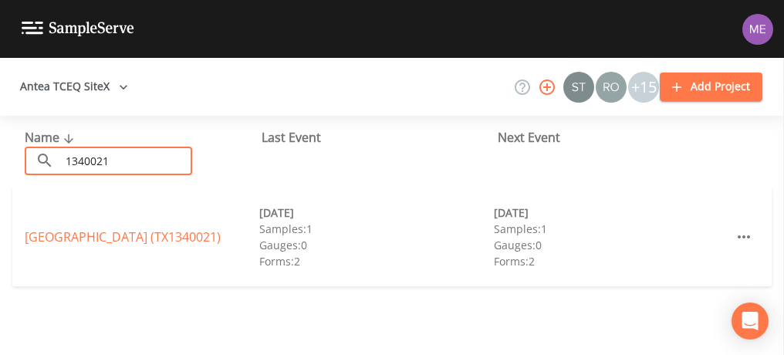
click at [155, 163] on input "1340021" at bounding box center [126, 161] width 132 height 29
click at [84, 157] on input "134002" at bounding box center [126, 161] width 132 height 29
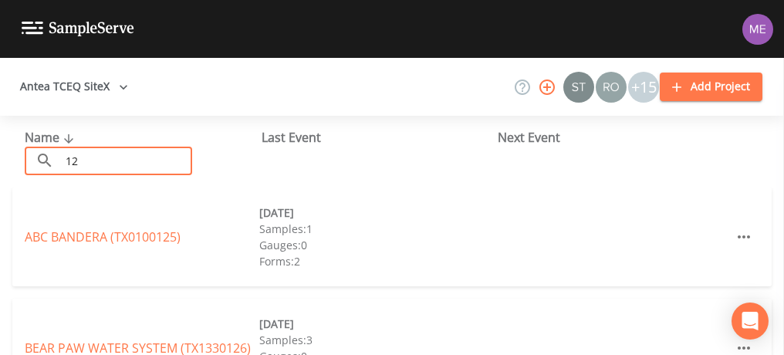
type input "1"
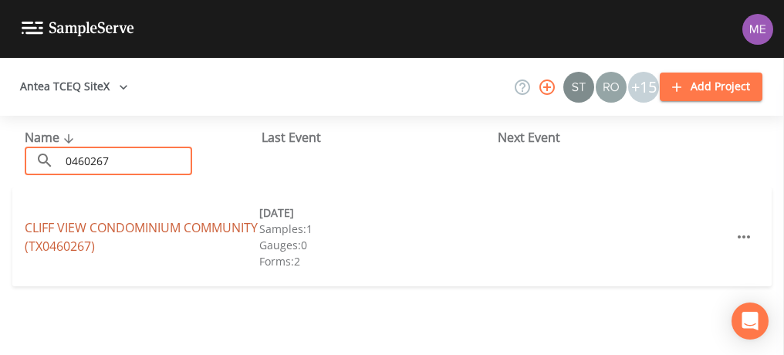
type input "0460267"
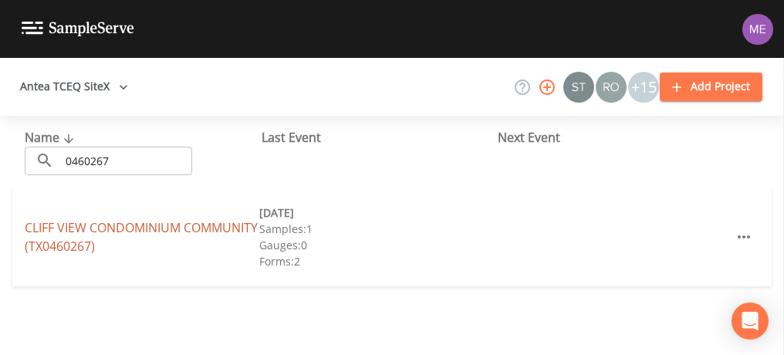
click at [104, 225] on link "CLIFF VIEW CONDOMINIUM COMMUNITY (TX0460267)" at bounding box center [141, 236] width 233 height 35
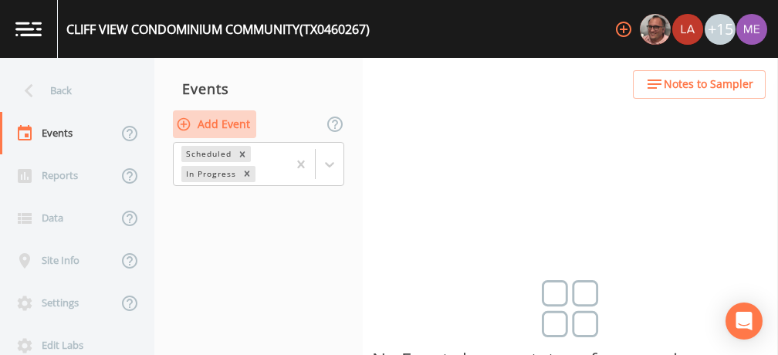
click at [226, 123] on button "Add Event" at bounding box center [214, 124] width 83 height 29
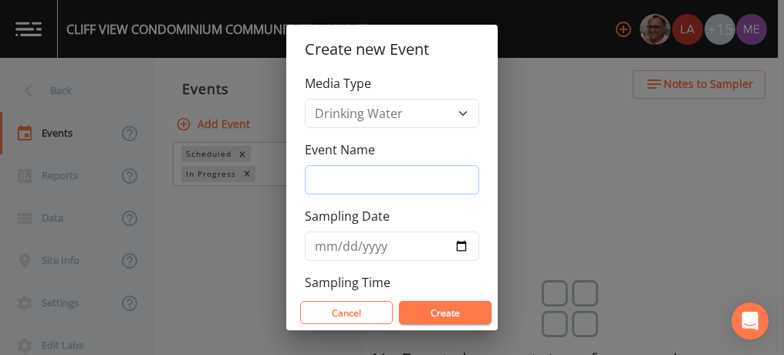
click at [337, 181] on input "Event Name" at bounding box center [392, 179] width 174 height 29
type input "4QSamples"
click at [336, 241] on input "[DATE]" at bounding box center [392, 245] width 174 height 29
type input "[DATE]"
click at [432, 313] on button "Create" at bounding box center [445, 312] width 93 height 23
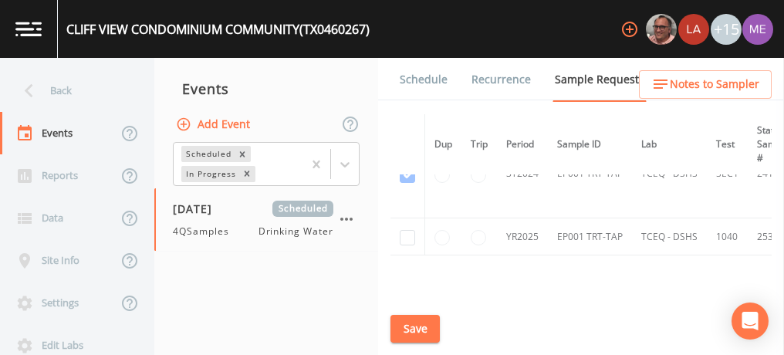
scroll to position [147, 0]
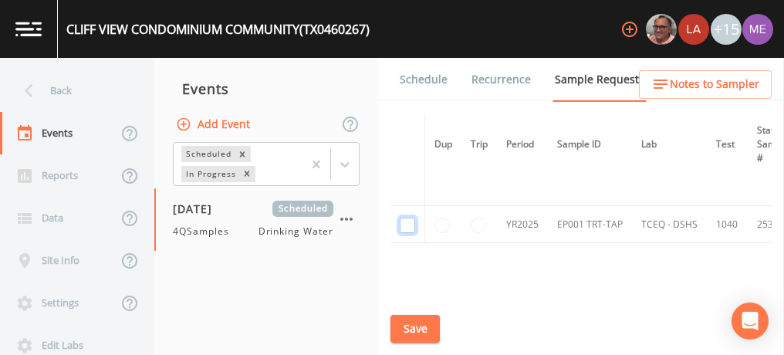
click at [410, 220] on input "checkbox" at bounding box center [407, 225] width 15 height 15
checkbox input "true"
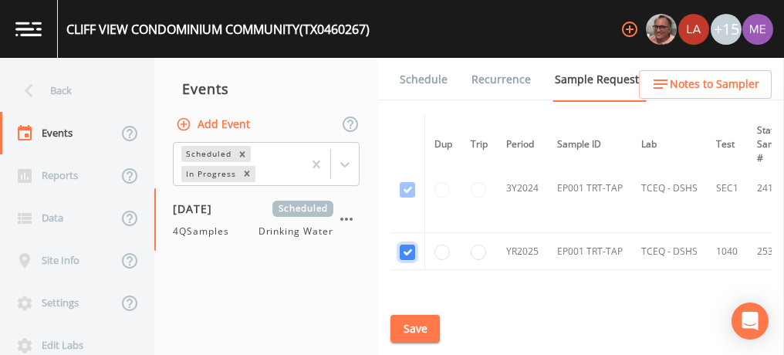
scroll to position [137, 0]
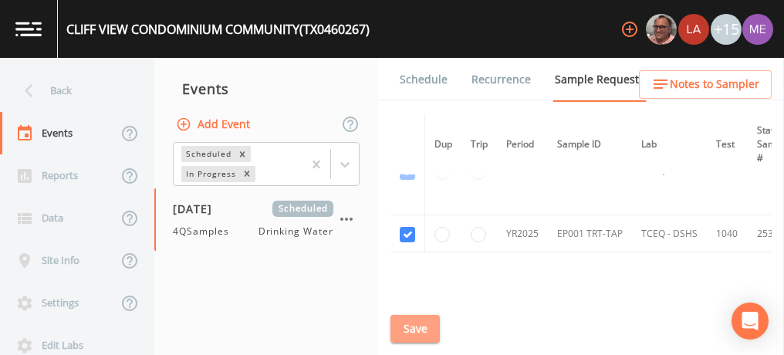
click at [400, 326] on button "Save" at bounding box center [414, 329] width 49 height 29
click at [410, 76] on link "Schedule" at bounding box center [423, 79] width 52 height 43
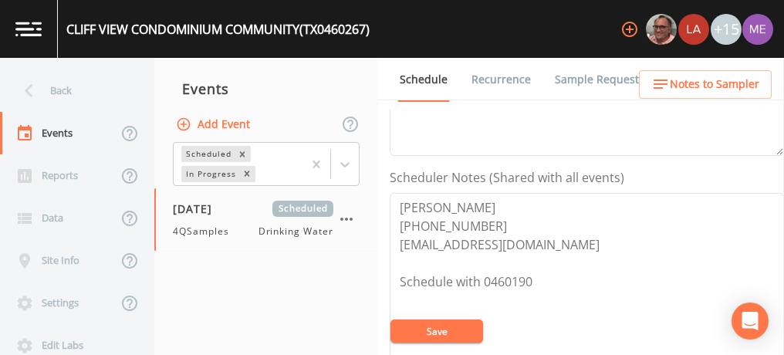
scroll to position [374, 0]
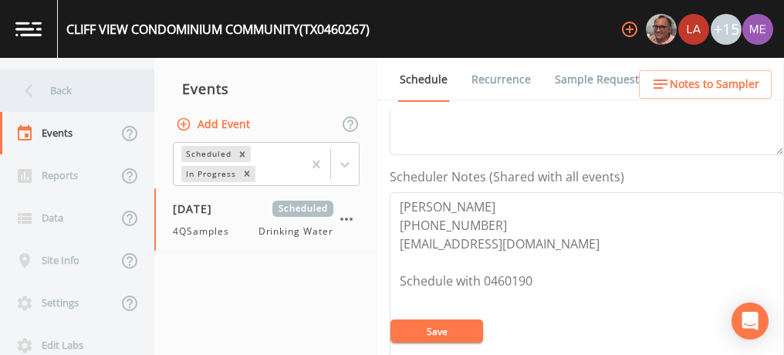
click at [56, 95] on div "Back" at bounding box center [69, 90] width 139 height 42
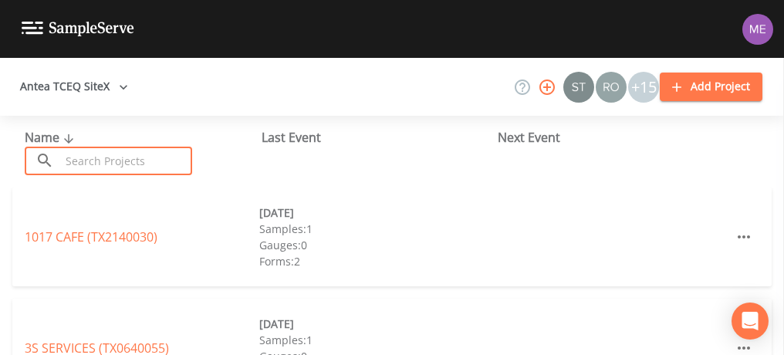
click at [93, 165] on input "text" at bounding box center [126, 161] width 132 height 29
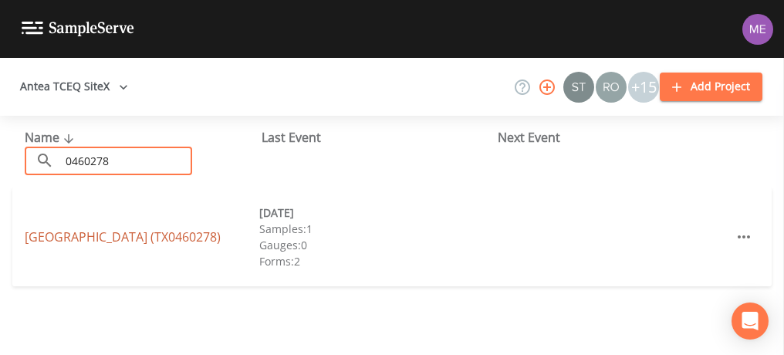
type input "0460278"
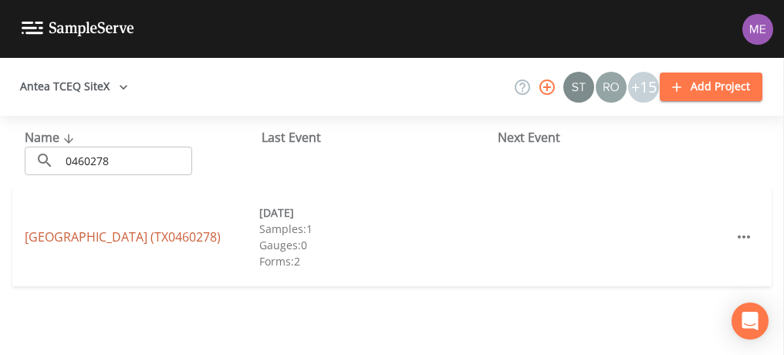
click at [130, 235] on link "[GEOGRAPHIC_DATA] (TX0460278)" at bounding box center [123, 236] width 196 height 17
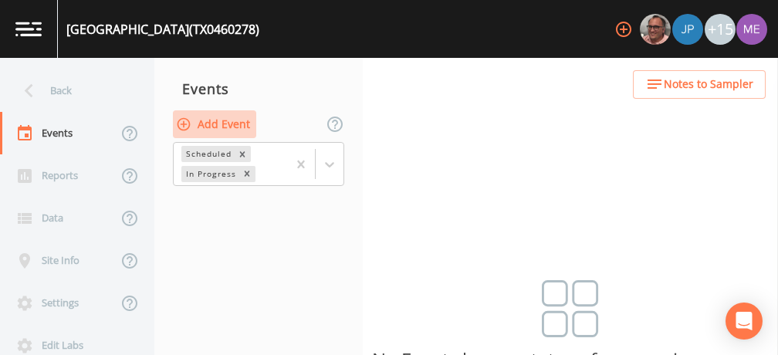
click at [218, 120] on button "Add Event" at bounding box center [214, 124] width 83 height 29
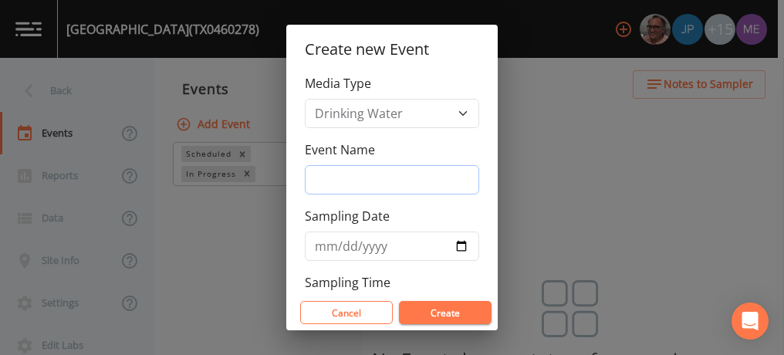
click at [341, 174] on input "Event Name" at bounding box center [392, 179] width 174 height 29
type input "4QSamples"
type input "[DATE]"
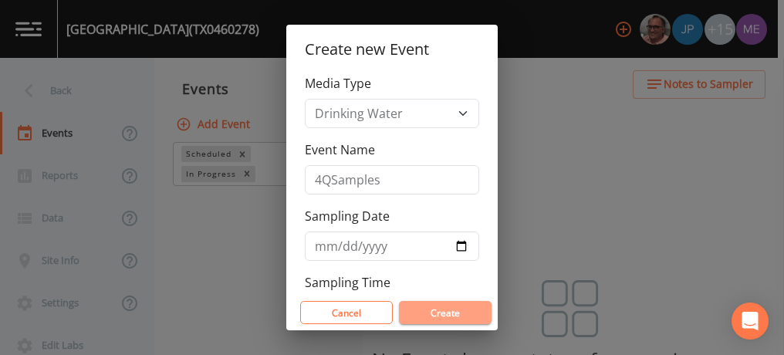
click at [437, 308] on button "Create" at bounding box center [445, 312] width 93 height 23
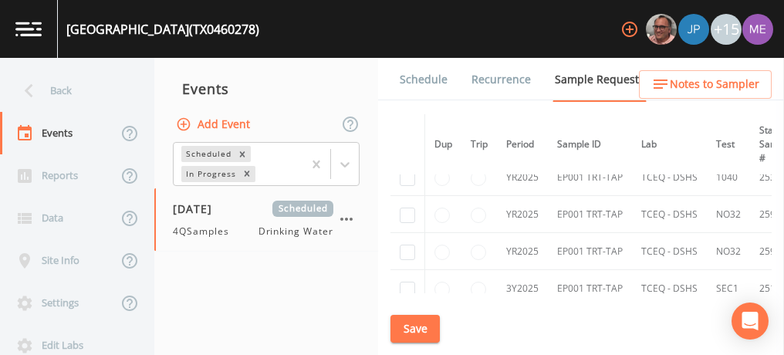
scroll to position [102, 0]
click at [407, 218] on input "checkbox" at bounding box center [407, 218] width 15 height 15
checkbox input "true"
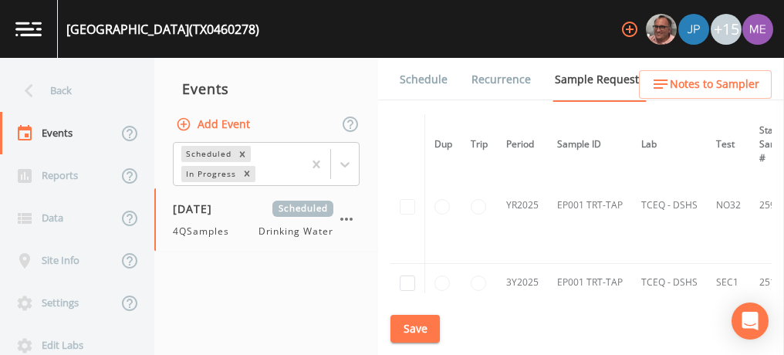
scroll to position [222, 0]
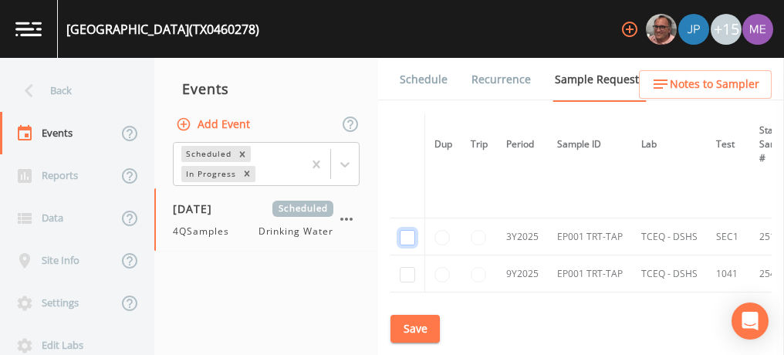
click at [406, 231] on input "checkbox" at bounding box center [407, 237] width 15 height 15
checkbox input "true"
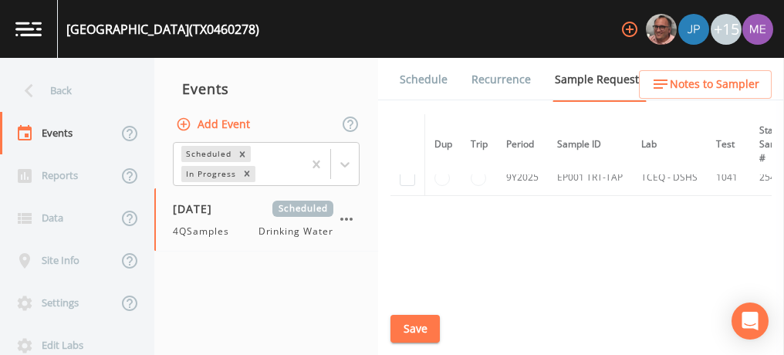
scroll to position [322, 0]
click at [414, 330] on button "Save" at bounding box center [414, 329] width 49 height 29
click at [431, 80] on link "Schedule" at bounding box center [423, 79] width 52 height 43
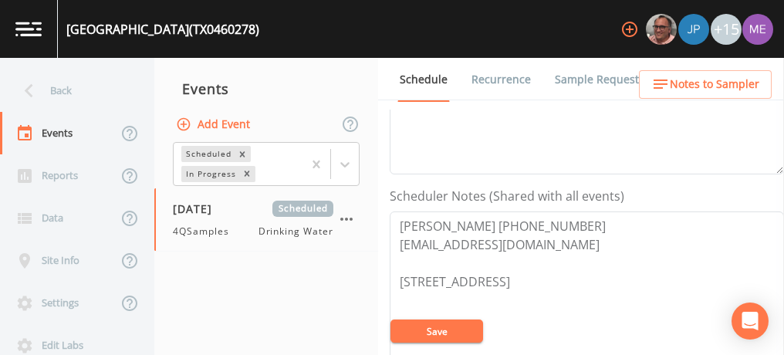
scroll to position [355, 0]
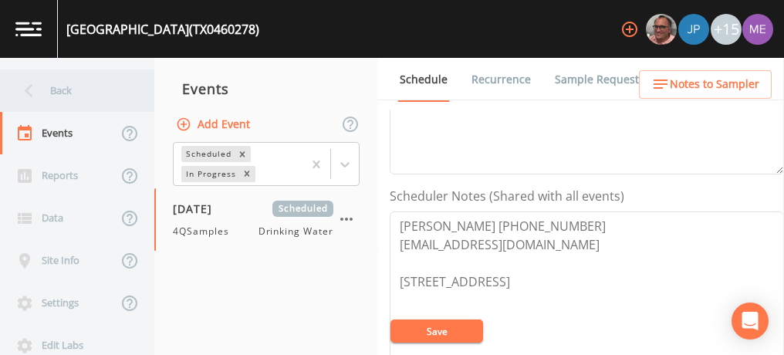
click at [67, 93] on div "Back" at bounding box center [69, 90] width 139 height 42
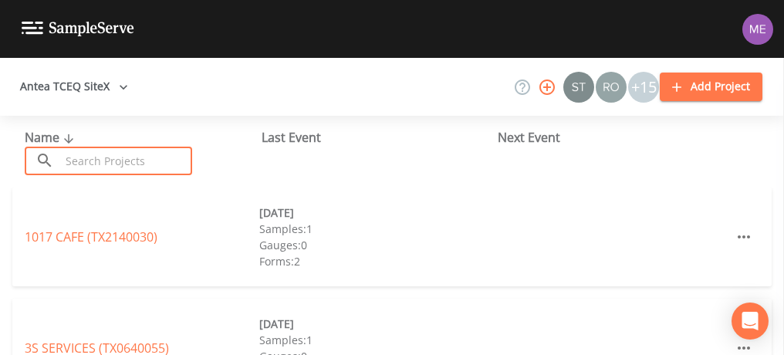
click at [92, 154] on input "text" at bounding box center [126, 161] width 132 height 29
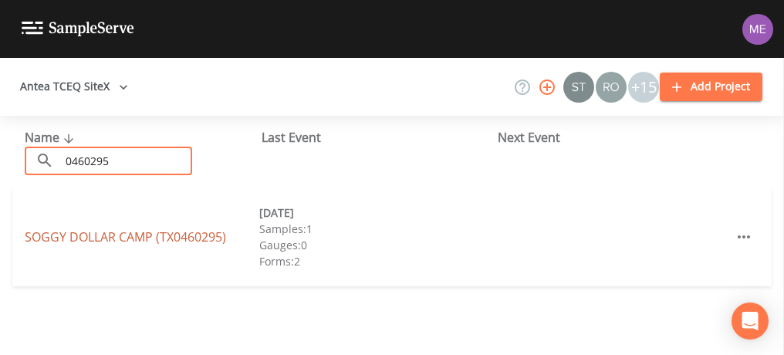
type input "0460295"
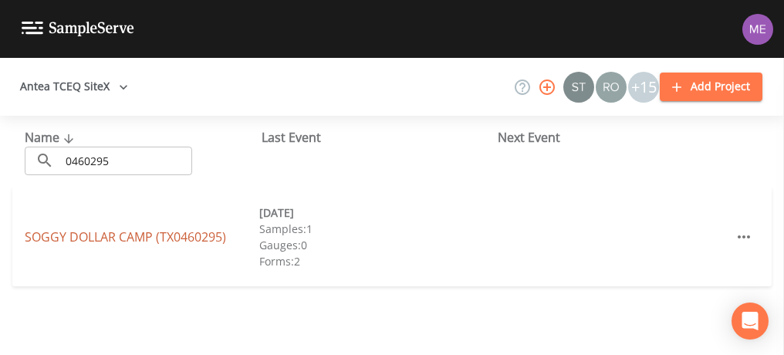
click at [142, 238] on link "SOGGY DOLLAR CAMP (TX0460295)" at bounding box center [125, 236] width 201 height 17
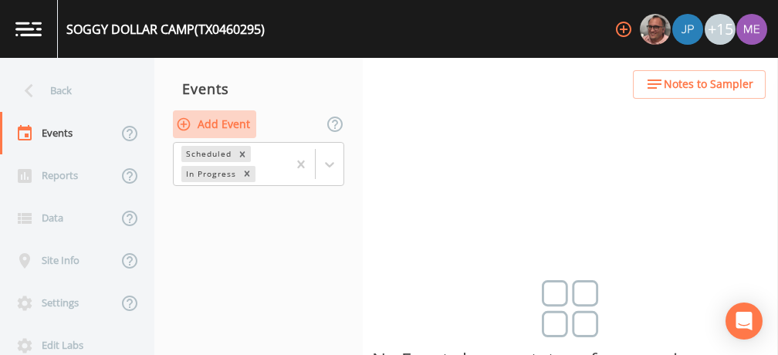
click at [240, 126] on button "Add Event" at bounding box center [214, 124] width 83 height 29
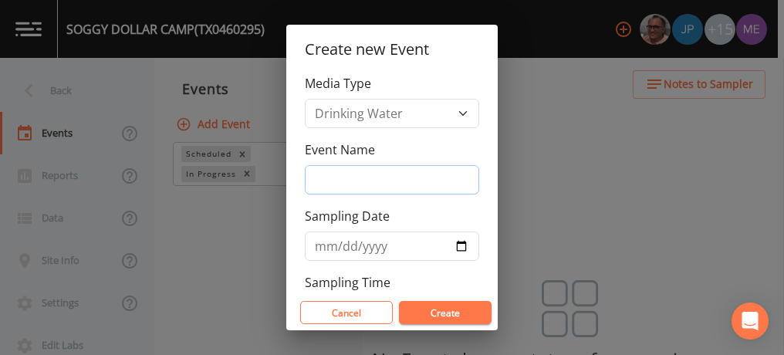
click at [330, 177] on input "Event Name" at bounding box center [392, 179] width 174 height 29
type input "4QSamples"
type input "[DATE]"
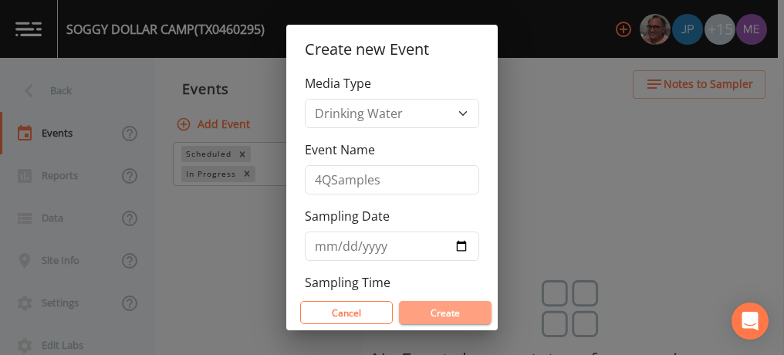
click at [451, 308] on button "Create" at bounding box center [445, 312] width 93 height 23
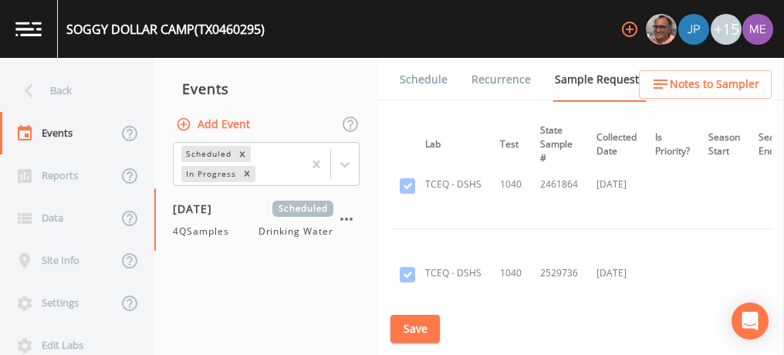
scroll to position [212, 225]
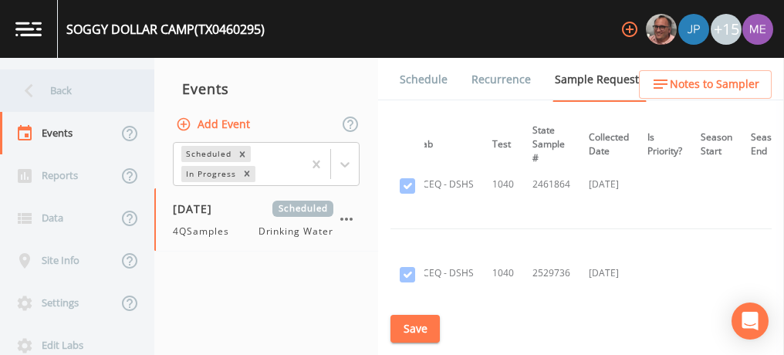
click at [66, 93] on div "Back" at bounding box center [69, 90] width 139 height 42
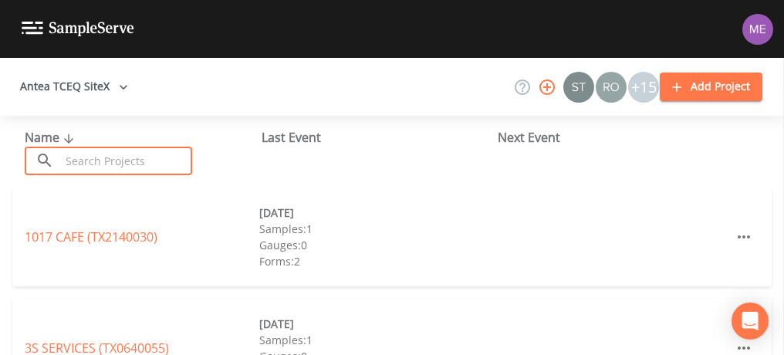
click at [89, 153] on input "text" at bounding box center [126, 161] width 132 height 29
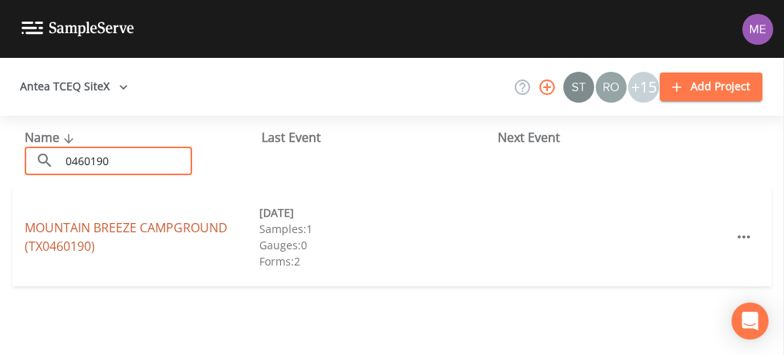
type input "0460190"
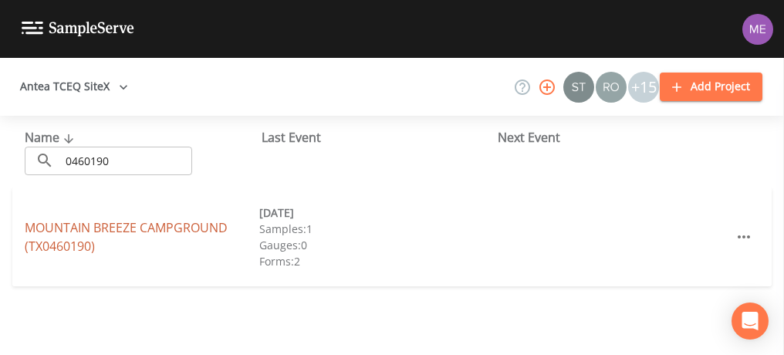
click at [84, 227] on link "MOUNTAIN BREEZE CAMPGROUND (TX0460190)" at bounding box center [126, 236] width 203 height 35
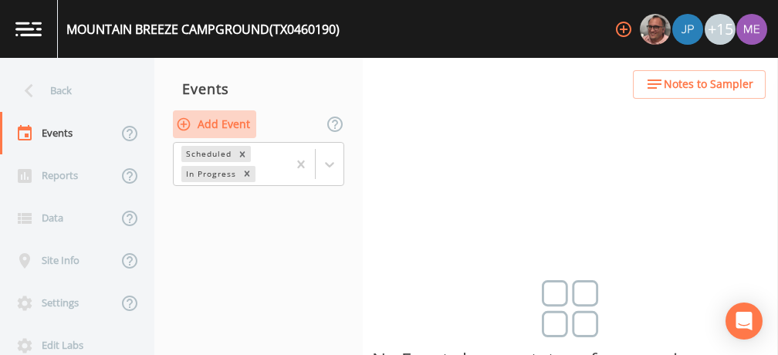
click at [241, 119] on button "Add Event" at bounding box center [214, 124] width 83 height 29
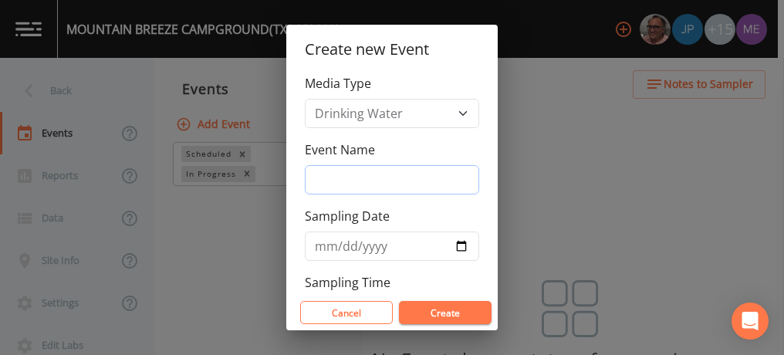
click at [321, 170] on input "Event Name" at bounding box center [392, 179] width 174 height 29
type input "4QSamples"
type input "[DATE]"
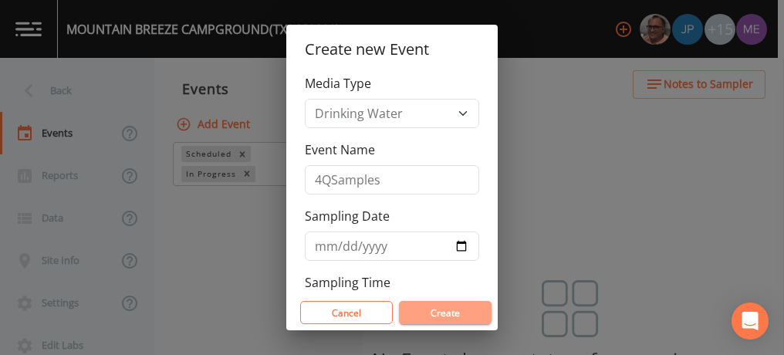
click at [419, 307] on button "Create" at bounding box center [445, 312] width 93 height 23
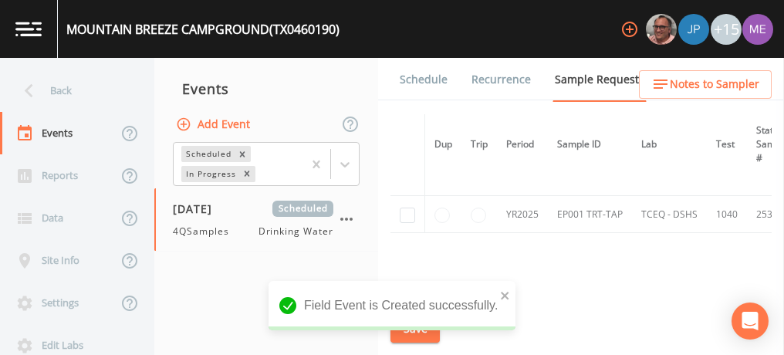
scroll to position [69, 0]
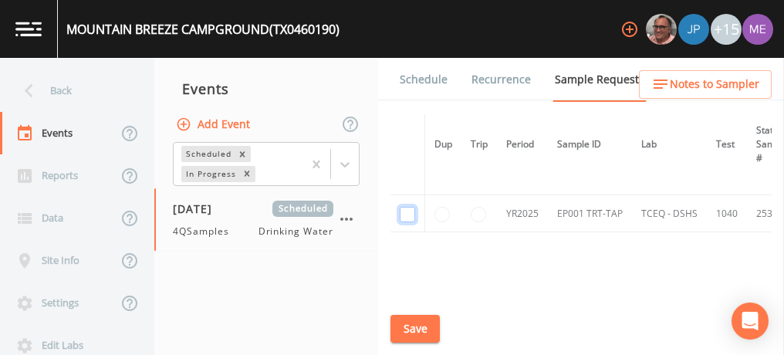
click at [407, 214] on input "checkbox" at bounding box center [407, 214] width 15 height 15
checkbox input "true"
click at [413, 324] on button "Save" at bounding box center [414, 329] width 49 height 29
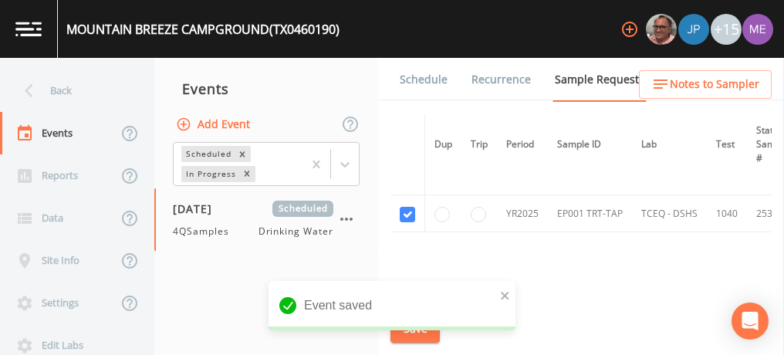
click at [427, 75] on link "Schedule" at bounding box center [423, 79] width 52 height 43
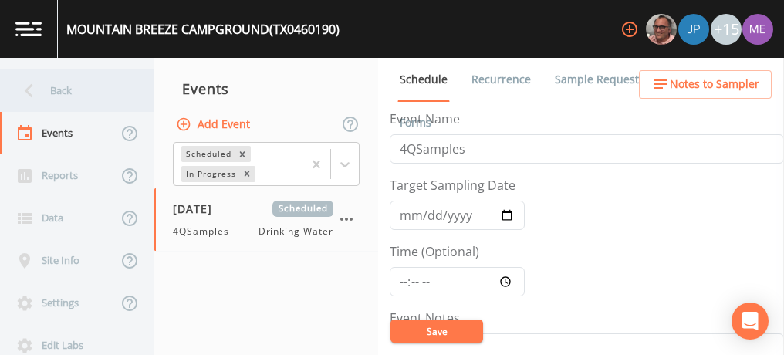
click at [54, 93] on div "Back" at bounding box center [69, 90] width 139 height 42
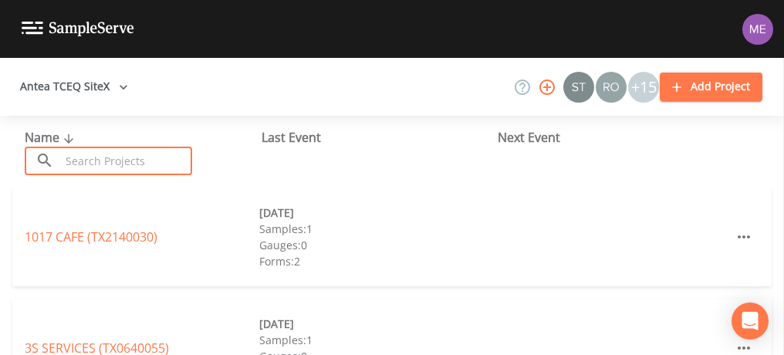
click at [100, 157] on input "text" at bounding box center [126, 161] width 132 height 29
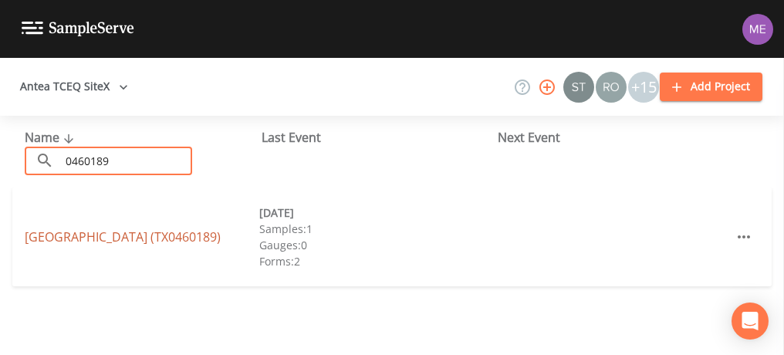
type input "0460189"
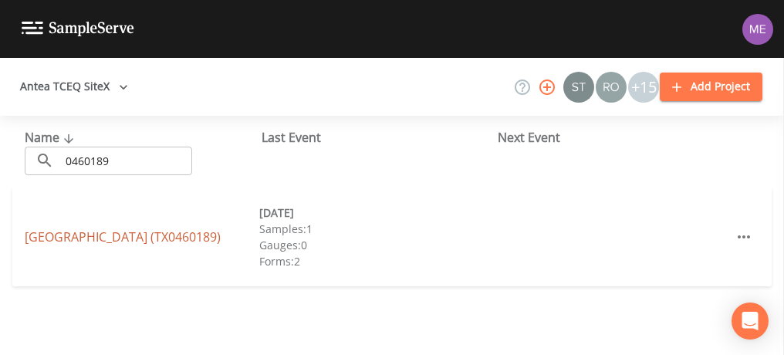
click at [127, 242] on link "GYPSY RIVER RESORT (TX0460189)" at bounding box center [123, 236] width 196 height 17
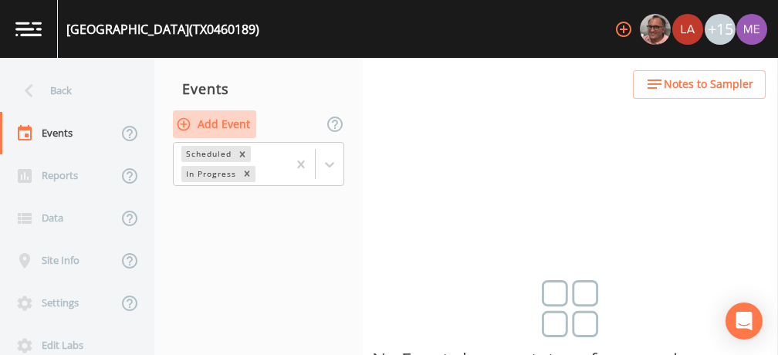
click at [214, 127] on button "Add Event" at bounding box center [214, 124] width 83 height 29
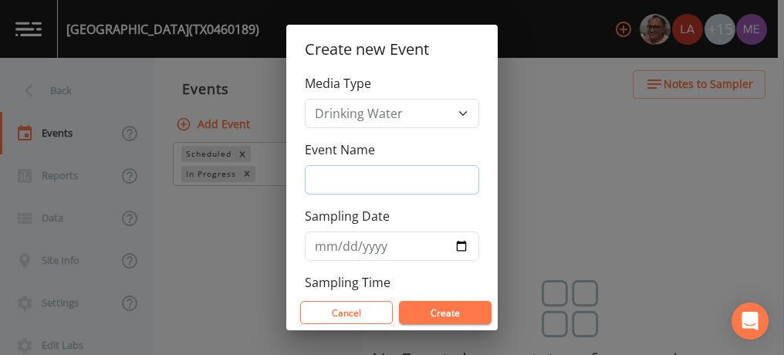
click at [351, 174] on input "Event Name" at bounding box center [392, 179] width 174 height 29
type input "4QSamples"
type input "[DATE]"
click at [439, 313] on button "Create" at bounding box center [445, 312] width 93 height 23
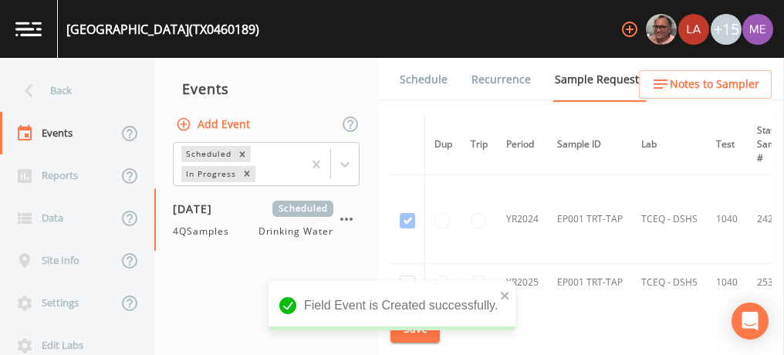
click at [408, 77] on link "Schedule" at bounding box center [423, 79] width 52 height 43
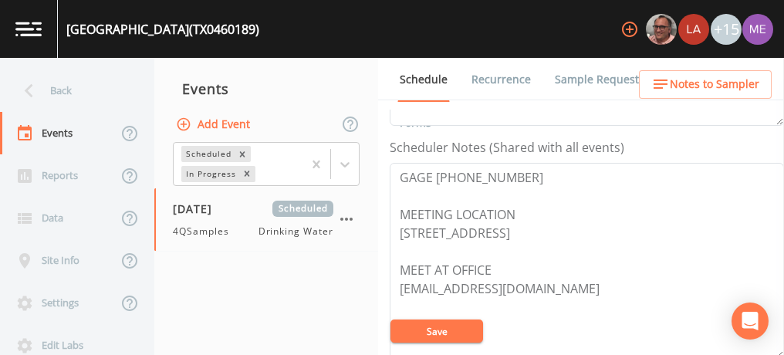
scroll to position [428, 0]
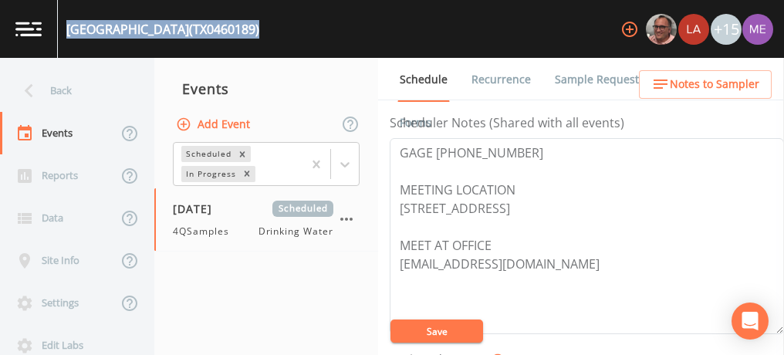
drag, startPoint x: 68, startPoint y: 26, endPoint x: 265, endPoint y: 25, distance: 197.5
click at [265, 25] on div "GYPSY RIVER RESORT (TX0460189) +15" at bounding box center [392, 29] width 784 height 58
copy div "GYPSY RIVER RESORT (TX0460189)"
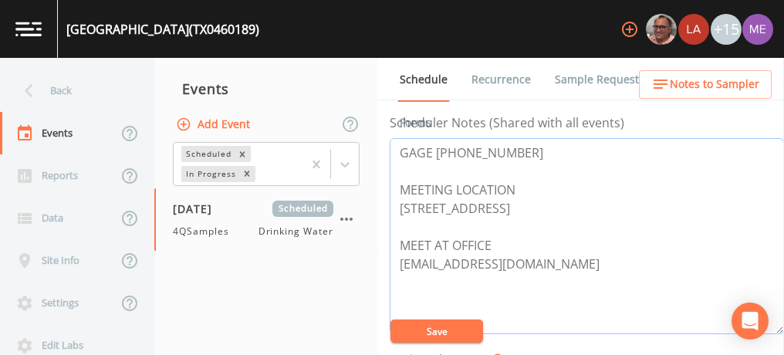
drag, startPoint x: 400, startPoint y: 149, endPoint x: 515, endPoint y: 143, distance: 115.1
click at [515, 143] on textarea "GAGE 830-214-4346 MEETING LOCATION 8690 RIVER RD NEW BRAUNFELS 78132 MEET AT OF…" at bounding box center [587, 236] width 394 height 196
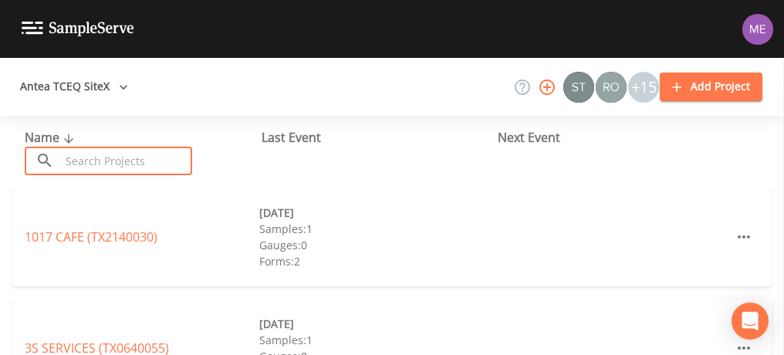
click at [136, 161] on input "text" at bounding box center [126, 161] width 132 height 29
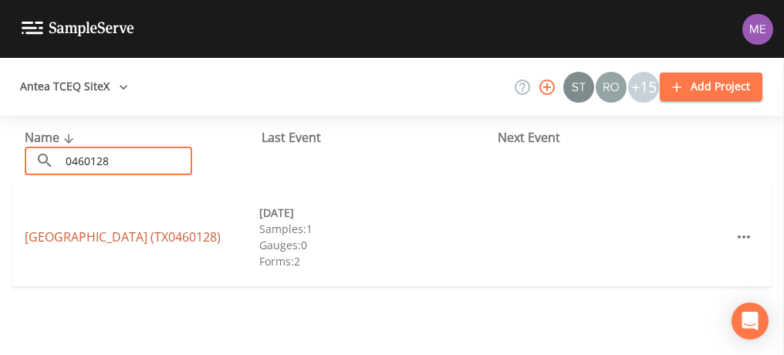
type input "0460128"
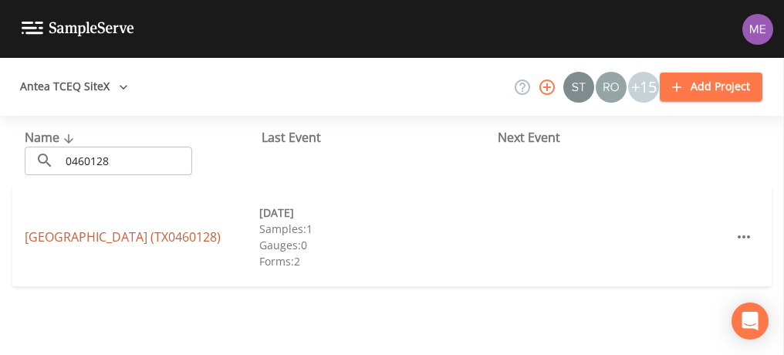
click at [135, 228] on link "[GEOGRAPHIC_DATA] (TX0460128)" at bounding box center [123, 236] width 196 height 17
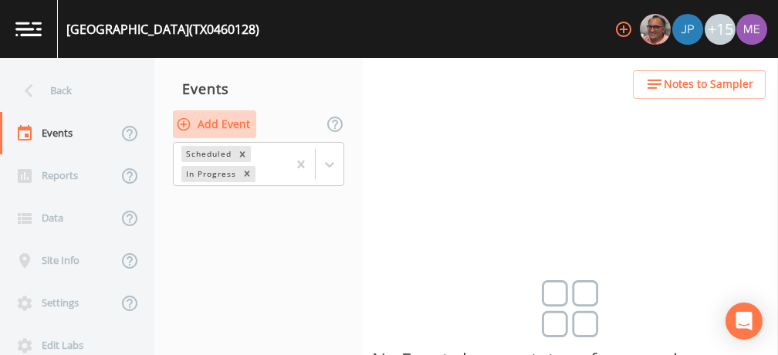
click at [243, 124] on button "Add Event" at bounding box center [214, 124] width 83 height 29
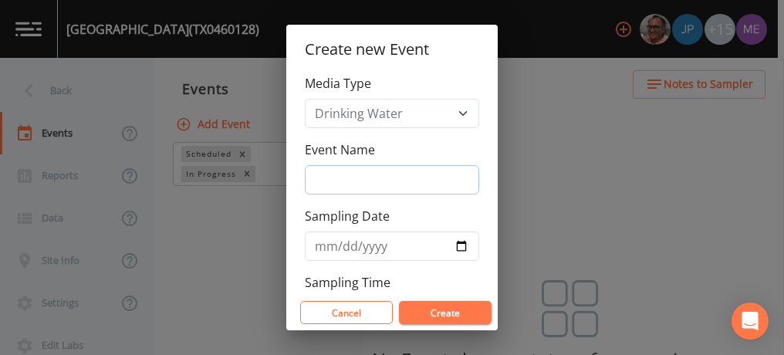
click at [330, 176] on input "Event Name" at bounding box center [392, 179] width 174 height 29
type input "4QSamples"
type input "[DATE]"
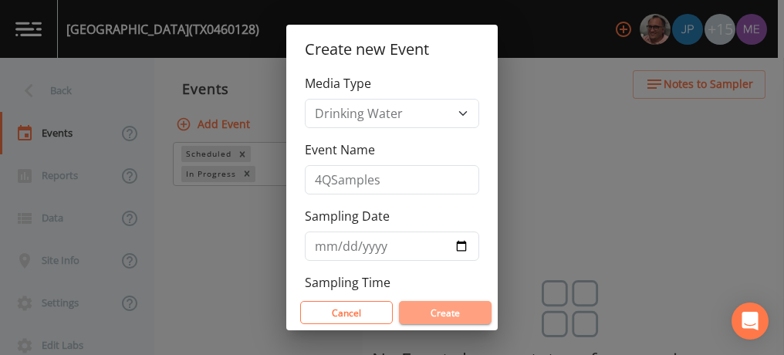
click at [434, 313] on button "Create" at bounding box center [445, 312] width 93 height 23
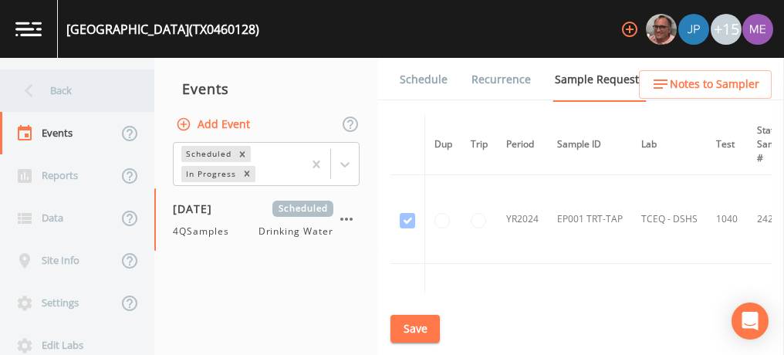
click at [69, 86] on div "Back" at bounding box center [69, 90] width 139 height 42
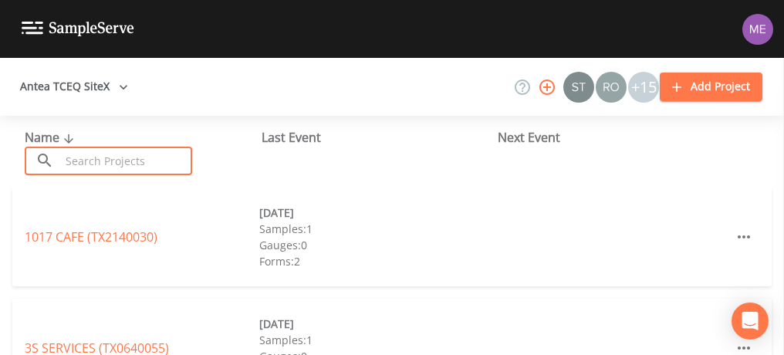
click at [132, 160] on input "text" at bounding box center [126, 161] width 132 height 29
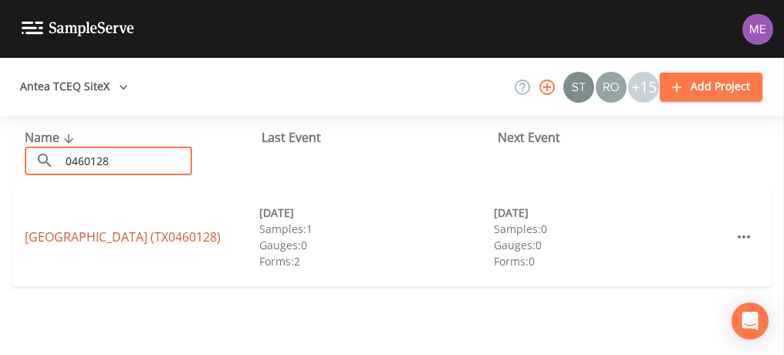
type input "0460128"
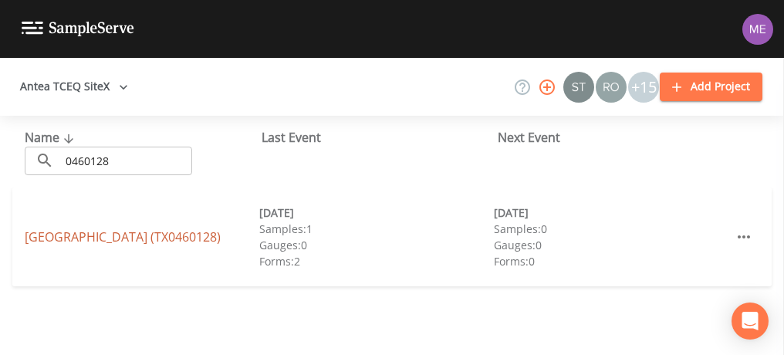
click at [116, 231] on link "[GEOGRAPHIC_DATA] (TX0460128)" at bounding box center [123, 236] width 196 height 17
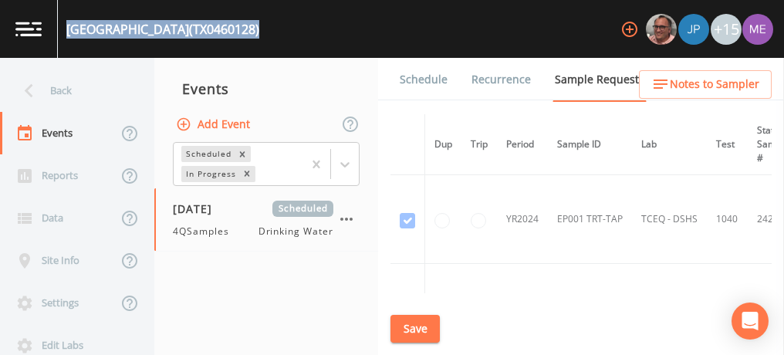
drag, startPoint x: 66, startPoint y: 26, endPoint x: 312, endPoint y: 21, distance: 246.2
click at [312, 21] on div "[GEOGRAPHIC_DATA] (TX0460128) +15" at bounding box center [392, 29] width 784 height 58
copy div "[GEOGRAPHIC_DATA] (TX0460128)"
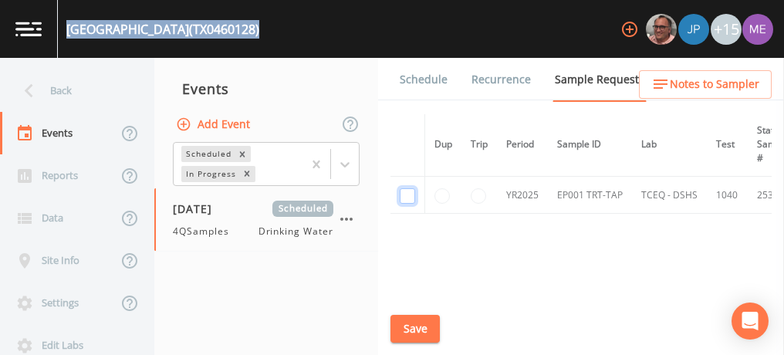
click at [405, 191] on input "checkbox" at bounding box center [407, 195] width 15 height 15
checkbox input "true"
click at [415, 323] on button "Save" at bounding box center [414, 329] width 49 height 29
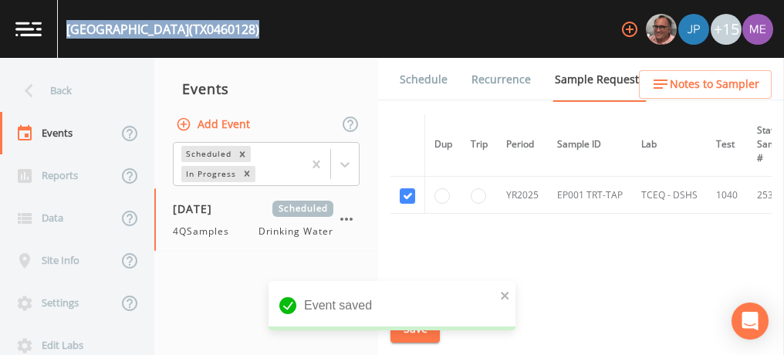
click at [414, 83] on link "Schedule" at bounding box center [423, 79] width 52 height 43
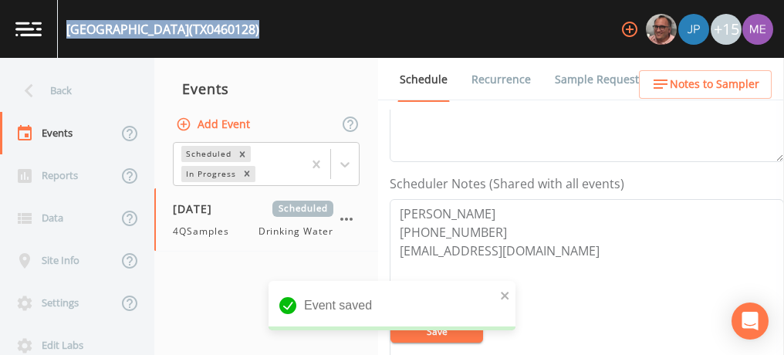
scroll to position [392, 0]
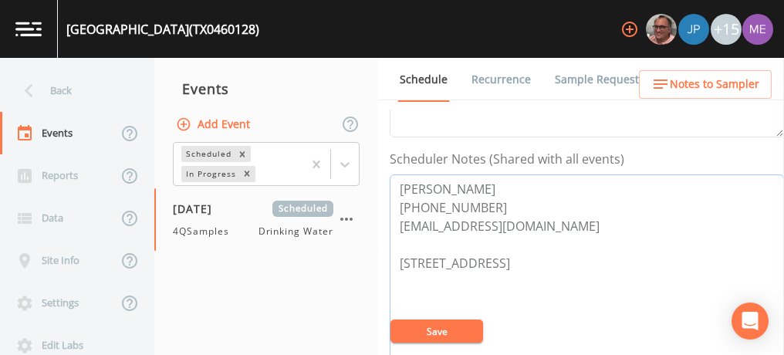
drag, startPoint x: 398, startPoint y: 184, endPoint x: 483, endPoint y: 204, distance: 87.4
click at [483, 204] on textarea "[PERSON_NAME] [PHONE_NUMBER] [EMAIL_ADDRESS][DOMAIN_NAME] [STREET_ADDRESS]" at bounding box center [587, 272] width 394 height 196
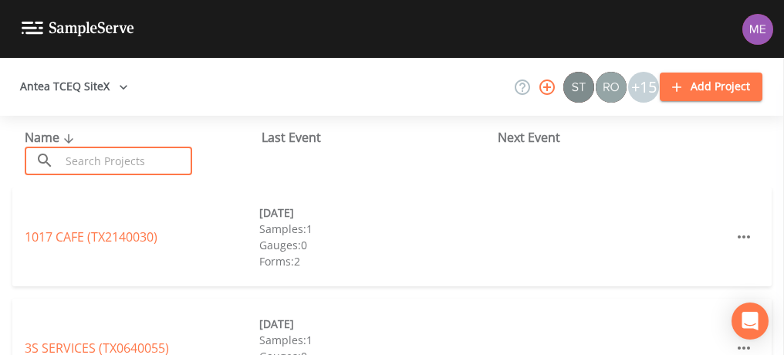
click at [73, 162] on input "text" at bounding box center [126, 161] width 132 height 29
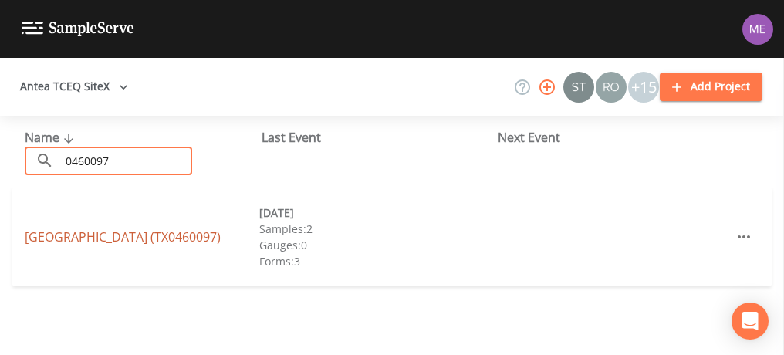
type input "0460097"
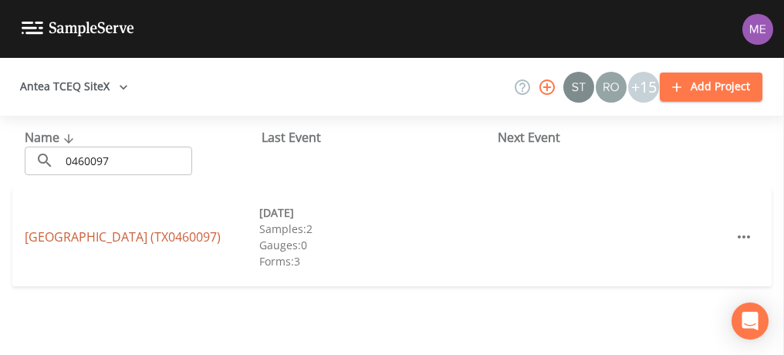
click at [87, 235] on link "[GEOGRAPHIC_DATA] (TX0460097)" at bounding box center [123, 236] width 196 height 17
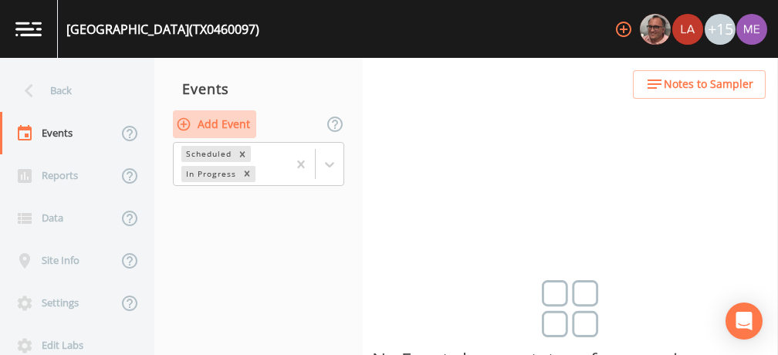
click at [208, 120] on button "Add Event" at bounding box center [214, 124] width 83 height 29
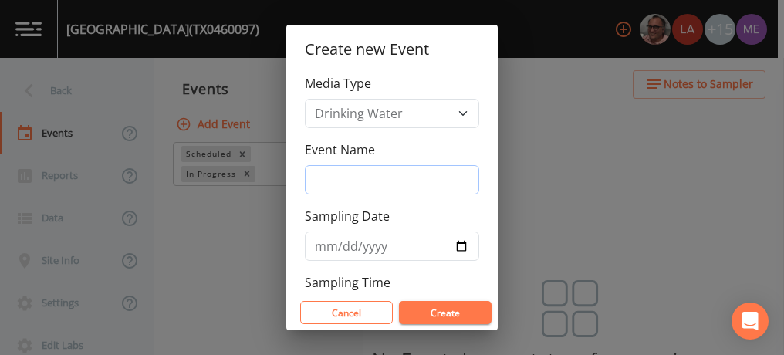
click at [350, 170] on input "Event Name" at bounding box center [392, 179] width 174 height 29
type input "4QSamples"
type input "[DATE]"
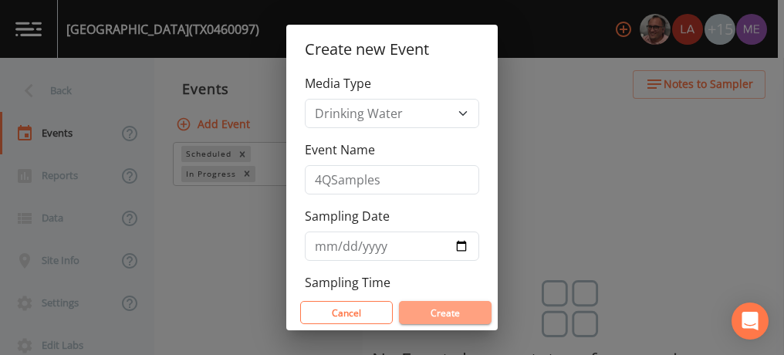
click at [431, 312] on button "Create" at bounding box center [445, 312] width 93 height 23
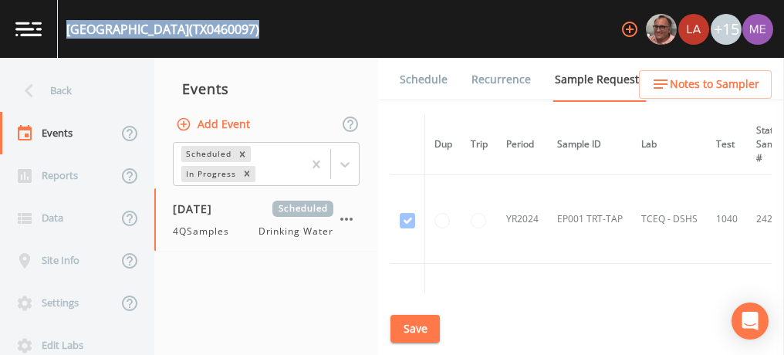
drag, startPoint x: 68, startPoint y: 26, endPoint x: 271, endPoint y: 30, distance: 203.0
click at [271, 30] on div "[GEOGRAPHIC_DATA] (TX0460097) +15" at bounding box center [392, 29] width 784 height 58
copy div "[GEOGRAPHIC_DATA] (TX0460097)"
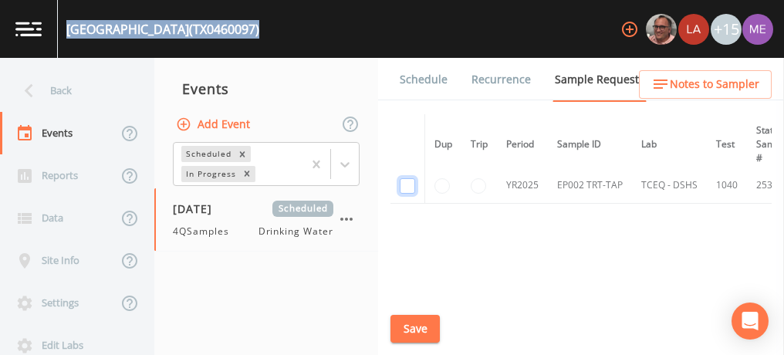
click at [407, 184] on input "checkbox" at bounding box center [407, 185] width 15 height 15
checkbox input "true"
click at [414, 326] on button "Save" at bounding box center [414, 329] width 49 height 29
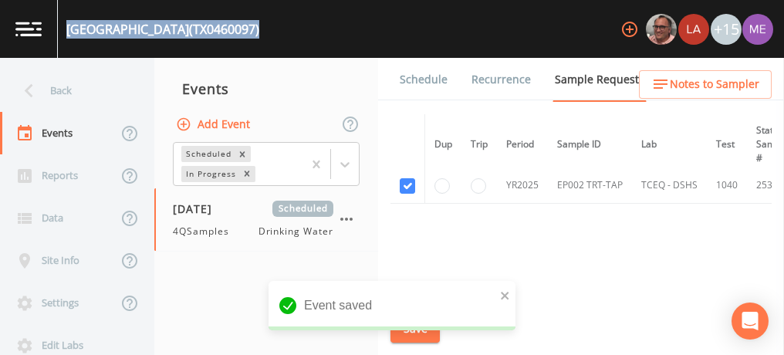
click at [424, 79] on link "Schedule" at bounding box center [423, 79] width 52 height 43
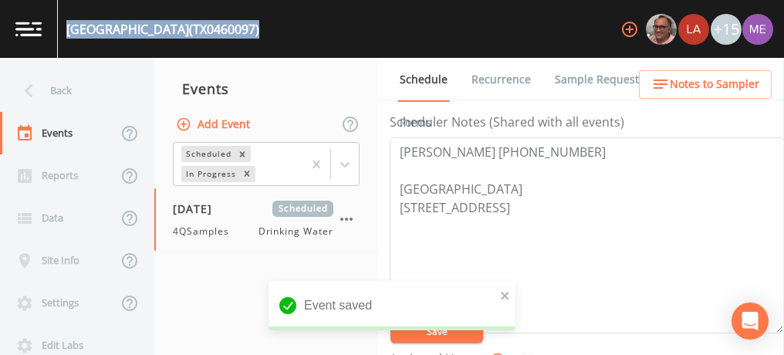
scroll to position [429, 0]
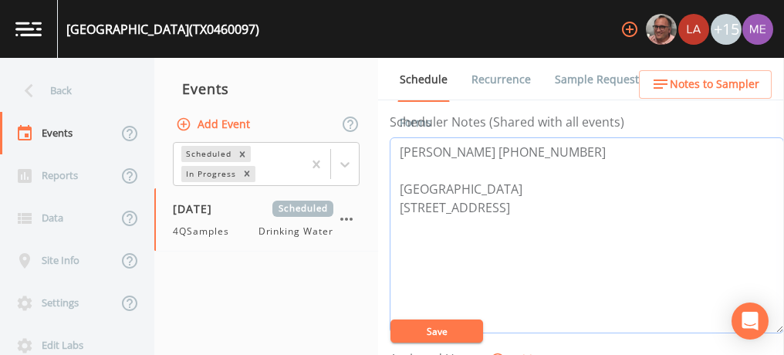
drag, startPoint x: 397, startPoint y: 147, endPoint x: 508, endPoint y: 149, distance: 111.9
click at [508, 149] on textarea "[PERSON_NAME] [PHONE_NUMBER] [GEOGRAPHIC_DATA] [STREET_ADDRESS]" at bounding box center [587, 235] width 394 height 196
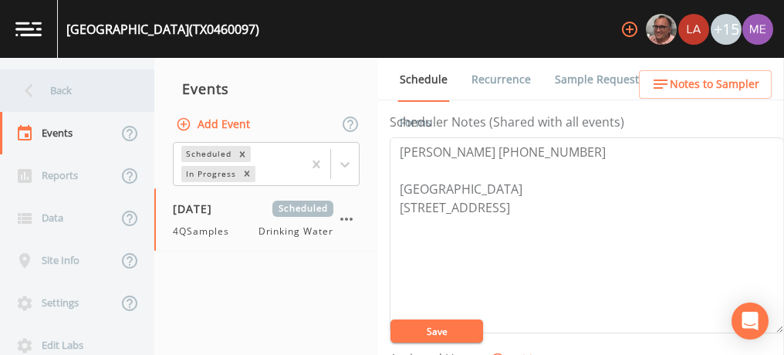
click at [50, 83] on div "Back" at bounding box center [69, 90] width 139 height 42
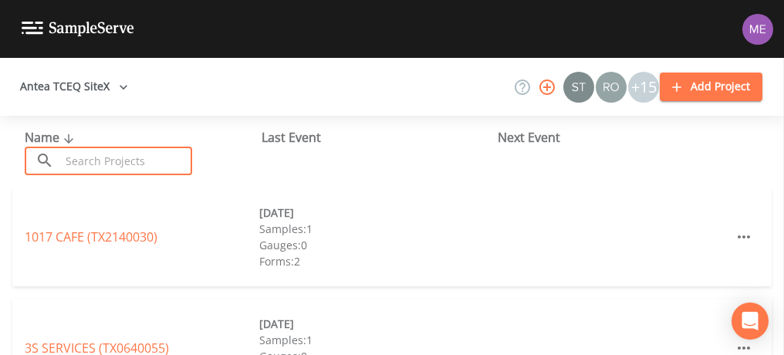
click at [113, 171] on input "text" at bounding box center [126, 161] width 132 height 29
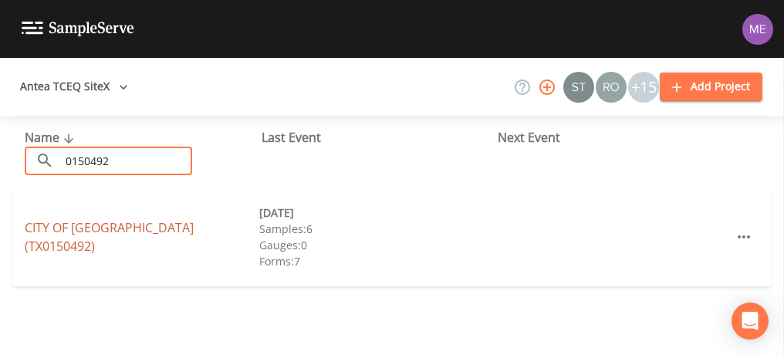
type input "0150492"
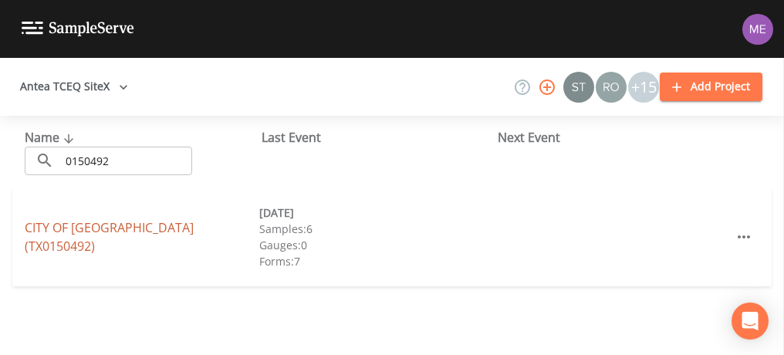
click at [125, 235] on link "CITY OF [GEOGRAPHIC_DATA] (TX0150492)" at bounding box center [109, 236] width 169 height 35
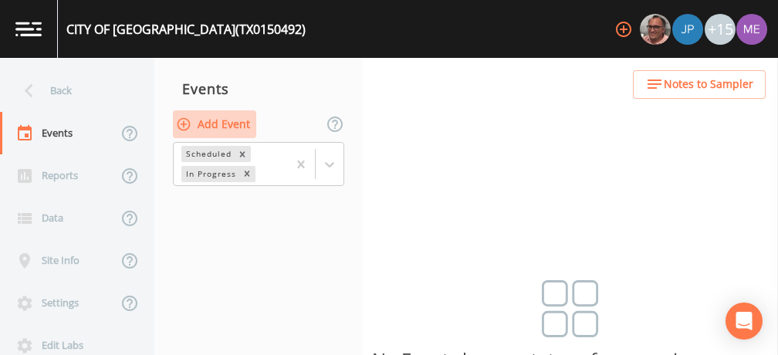
click at [238, 120] on button "Add Event" at bounding box center [214, 124] width 83 height 29
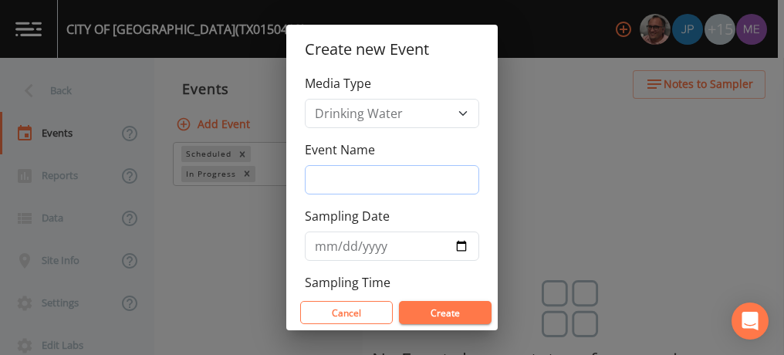
click at [336, 175] on input "Event Name" at bounding box center [392, 179] width 174 height 29
type input "4QSamples"
type input "[DATE]"
click at [430, 316] on button "Create" at bounding box center [445, 312] width 93 height 23
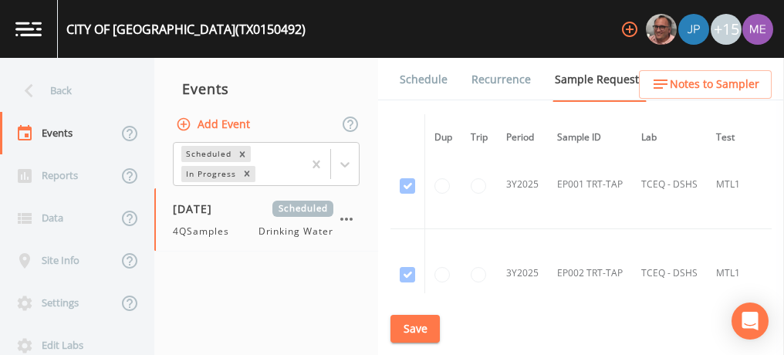
scroll to position [2150, 0]
click at [355, 217] on icon "button" at bounding box center [346, 219] width 19 height 19
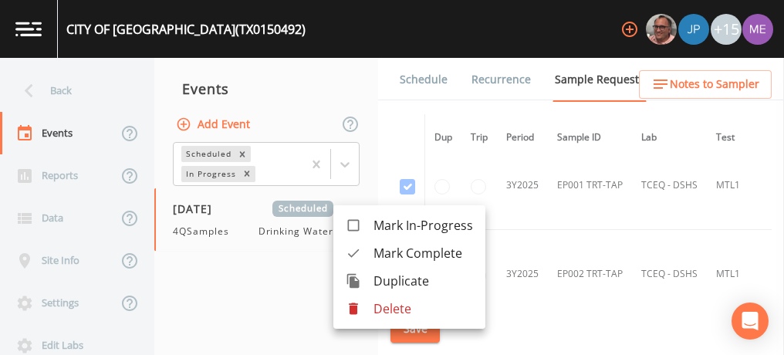
click at [396, 303] on p "Delete" at bounding box center [423, 308] width 100 height 19
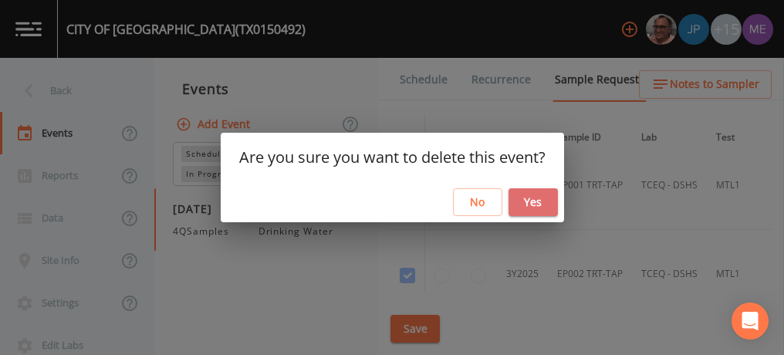
click at [529, 196] on button "Yes" at bounding box center [532, 202] width 49 height 29
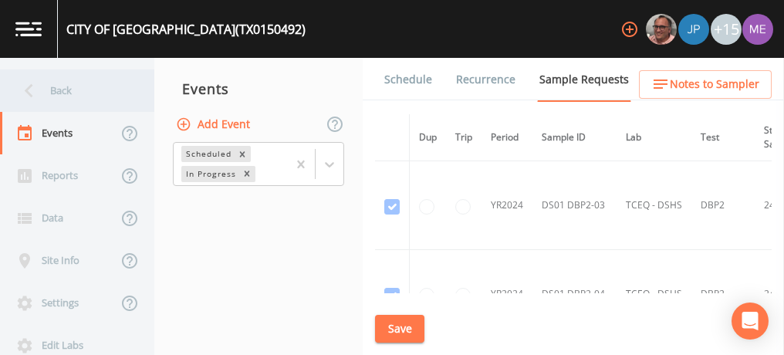
click at [66, 87] on div "Back" at bounding box center [69, 90] width 139 height 42
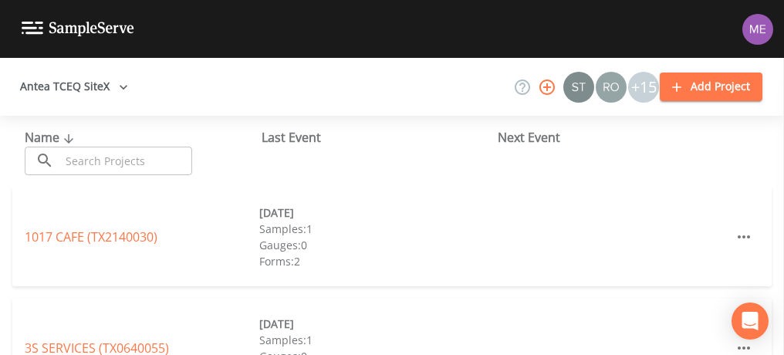
click at [128, 164] on input "text" at bounding box center [126, 161] width 132 height 29
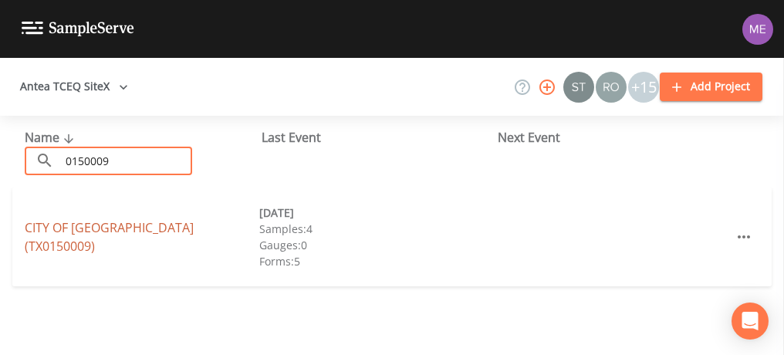
type input "0150009"
click at [127, 236] on link "CITY OF [GEOGRAPHIC_DATA] (TX0150009)" at bounding box center [109, 236] width 169 height 35
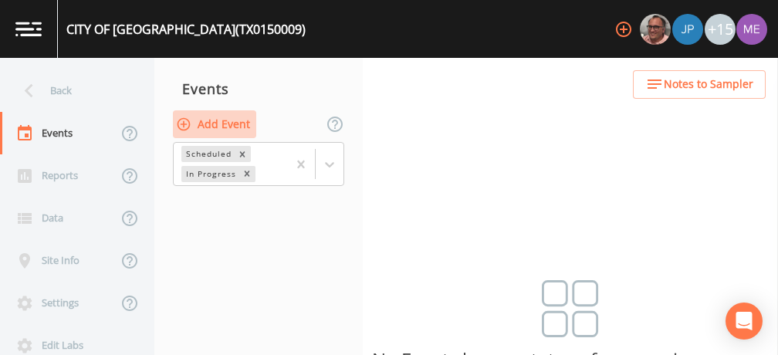
click at [231, 129] on button "Add Event" at bounding box center [214, 124] width 83 height 29
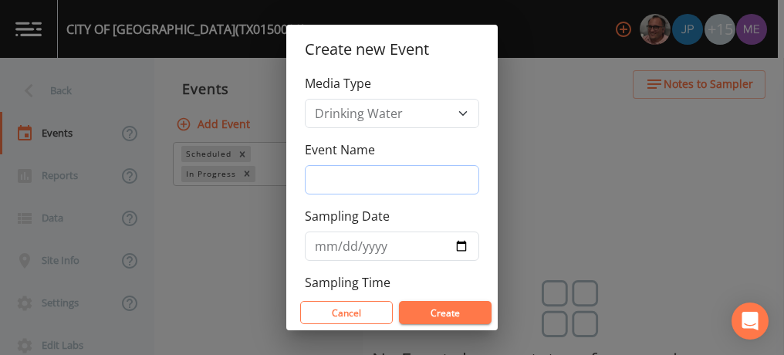
click at [332, 171] on input "Event Name" at bounding box center [392, 179] width 174 height 29
type input "4QSamples"
type input "[DATE]"
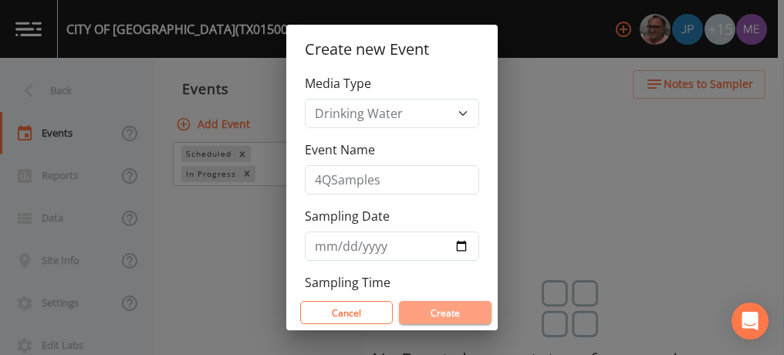
click at [453, 307] on button "Create" at bounding box center [445, 312] width 93 height 23
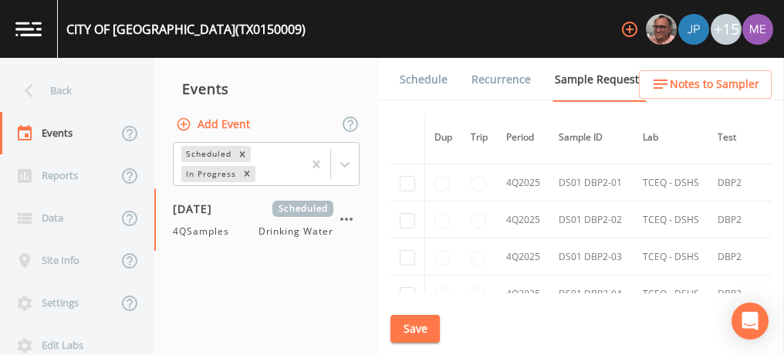
scroll to position [4433, 0]
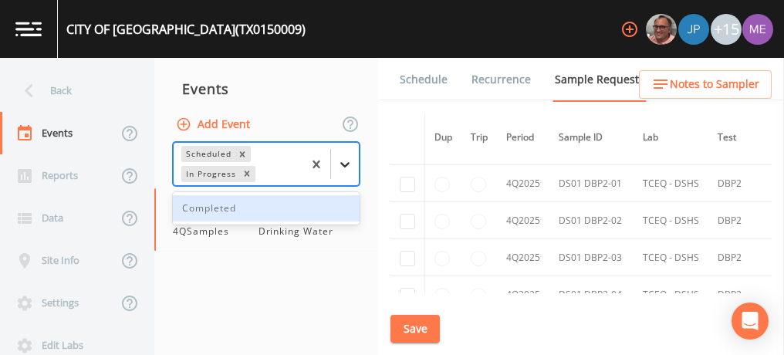
click at [345, 167] on icon at bounding box center [344, 164] width 15 height 15
click at [326, 201] on div "Completed" at bounding box center [266, 208] width 187 height 26
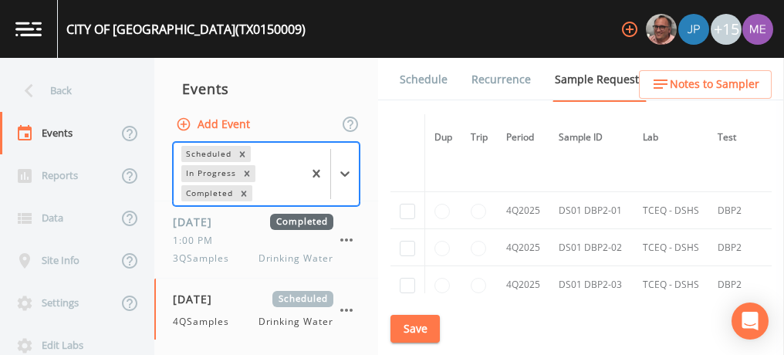
scroll to position [4405, 0]
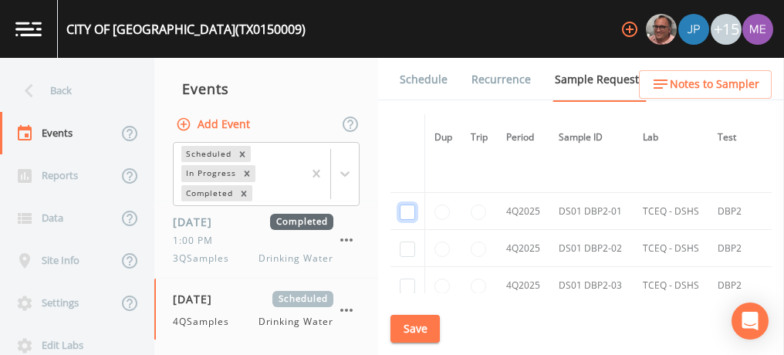
click at [414, 204] on input "checkbox" at bounding box center [407, 211] width 15 height 15
checkbox input "true"
click at [413, 241] on input "checkbox" at bounding box center [407, 248] width 15 height 15
checkbox input "true"
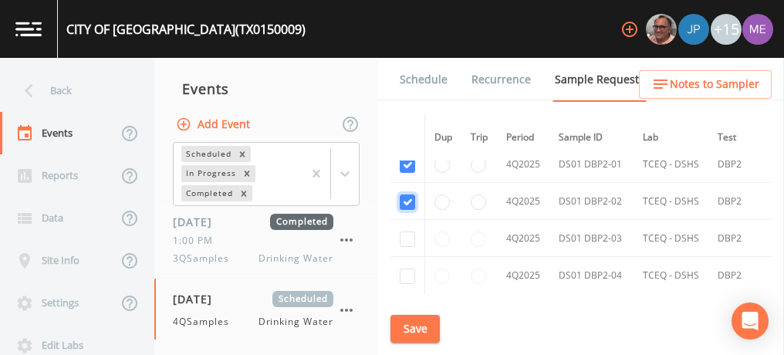
scroll to position [4453, 0]
click at [414, 231] on input "checkbox" at bounding box center [407, 238] width 15 height 15
checkbox input "true"
click at [414, 268] on input "checkbox" at bounding box center [407, 275] width 15 height 15
checkbox input "true"
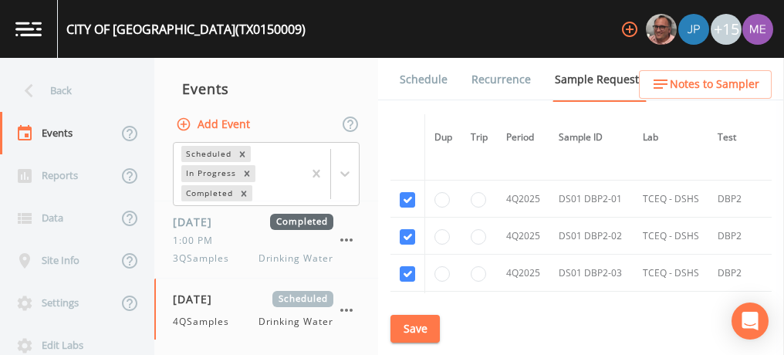
scroll to position [4453, 0]
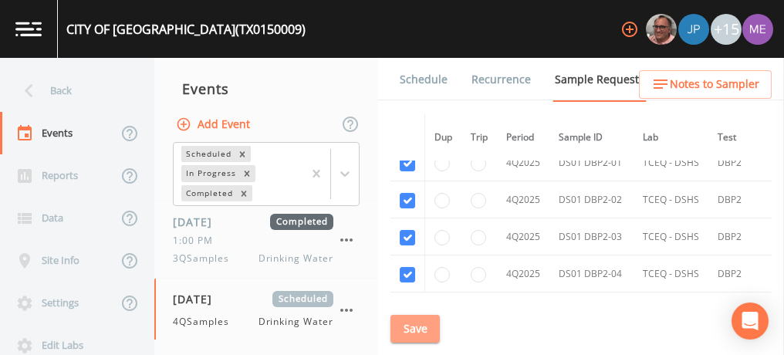
click at [430, 329] on button "Save" at bounding box center [414, 329] width 49 height 29
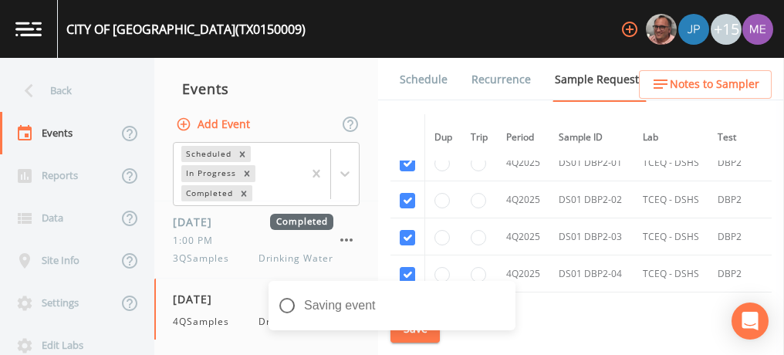
click at [411, 82] on link "Schedule" at bounding box center [423, 79] width 52 height 43
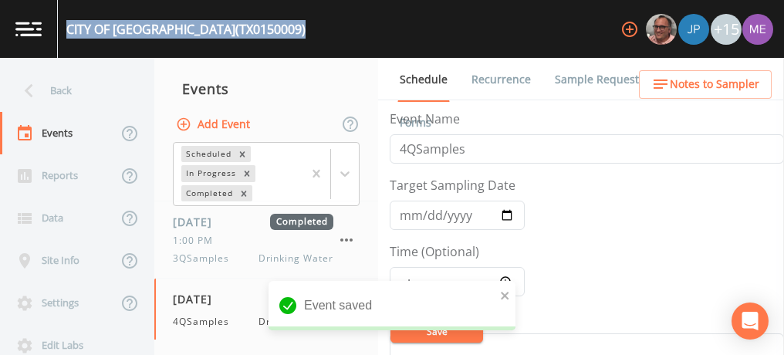
drag, startPoint x: 69, startPoint y: 27, endPoint x: 283, endPoint y: 32, distance: 213.8
click at [283, 32] on div "CITY OF [GEOGRAPHIC_DATA] (TX0150009) +15" at bounding box center [392, 29] width 784 height 58
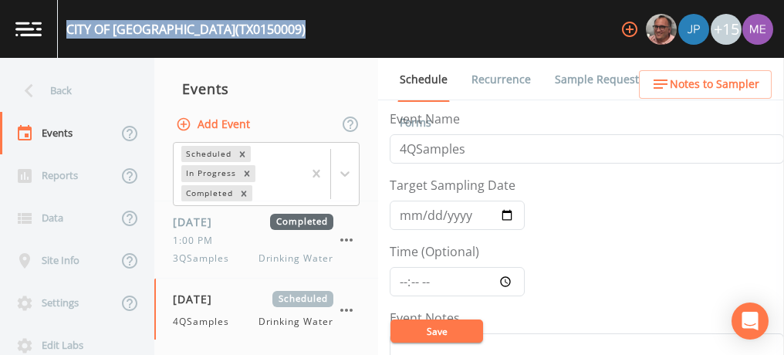
copy div "CITY OF [GEOGRAPHIC_DATA] (TX0150009)"
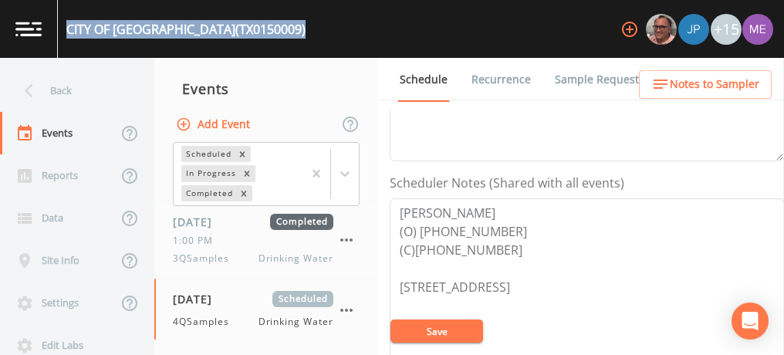
scroll to position [371, 0]
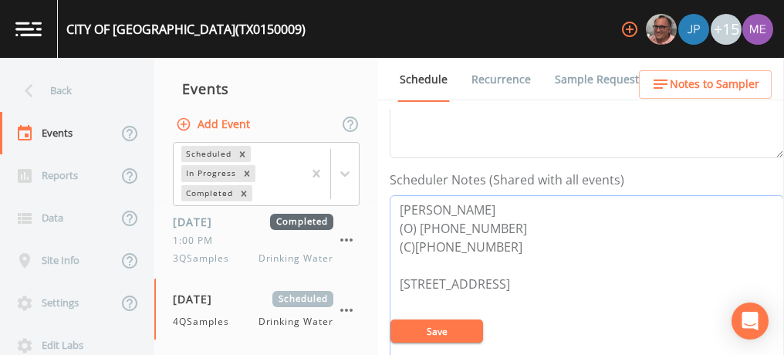
drag, startPoint x: 401, startPoint y: 204, endPoint x: 508, endPoint y: 243, distance: 113.5
click at [508, 243] on textarea "[PERSON_NAME] (O) [PHONE_NUMBER] (C)[PHONE_NUMBER] [STREET_ADDRESS]" at bounding box center [587, 293] width 394 height 196
